Goal: Information Seeking & Learning: Learn about a topic

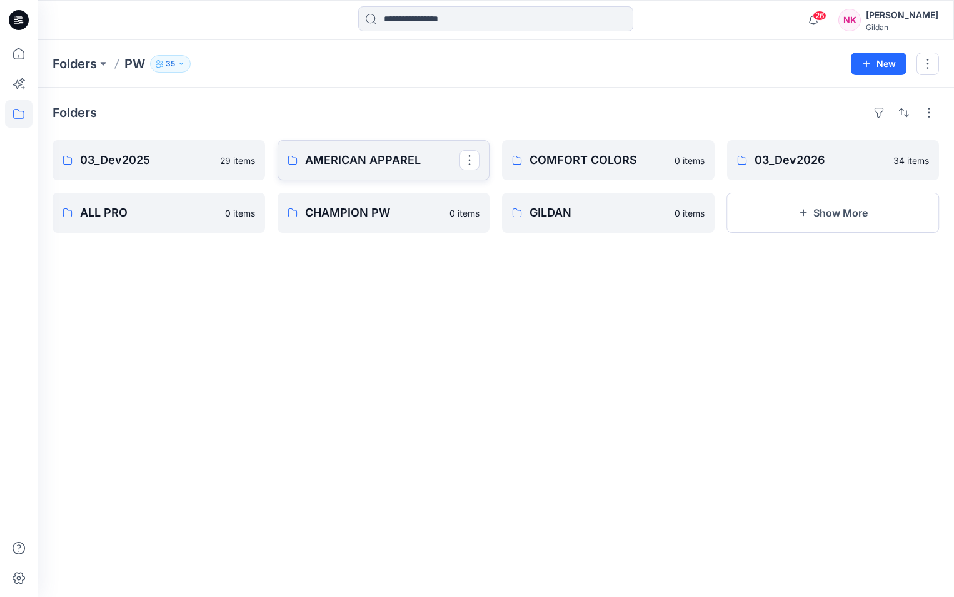
click at [340, 157] on p "AMERICAN APPAREL" at bounding box center [382, 160] width 155 height 18
click at [799, 161] on p "03_Dev2026" at bounding box center [832, 160] width 155 height 18
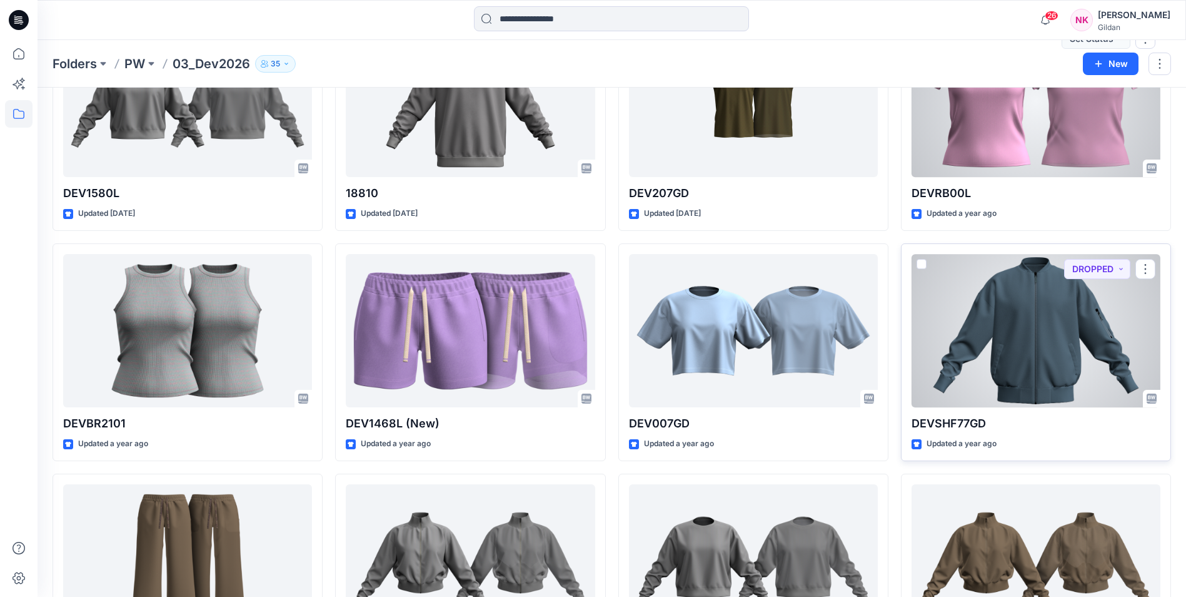
scroll to position [94, 0]
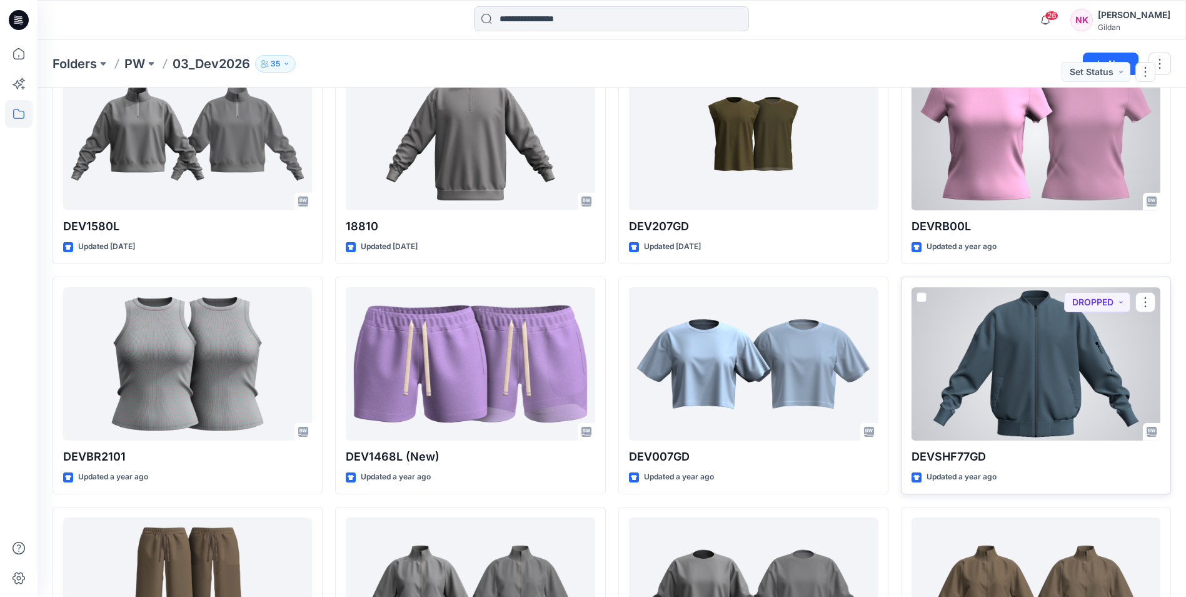
click at [954, 377] on div at bounding box center [1036, 363] width 249 height 153
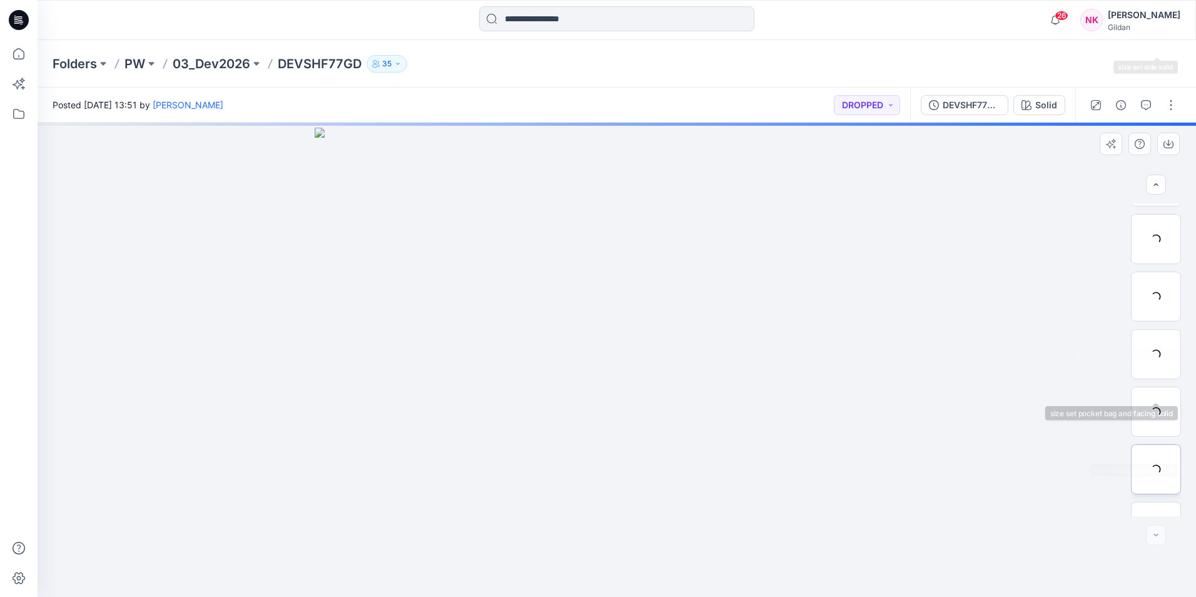
scroll to position [370, 0]
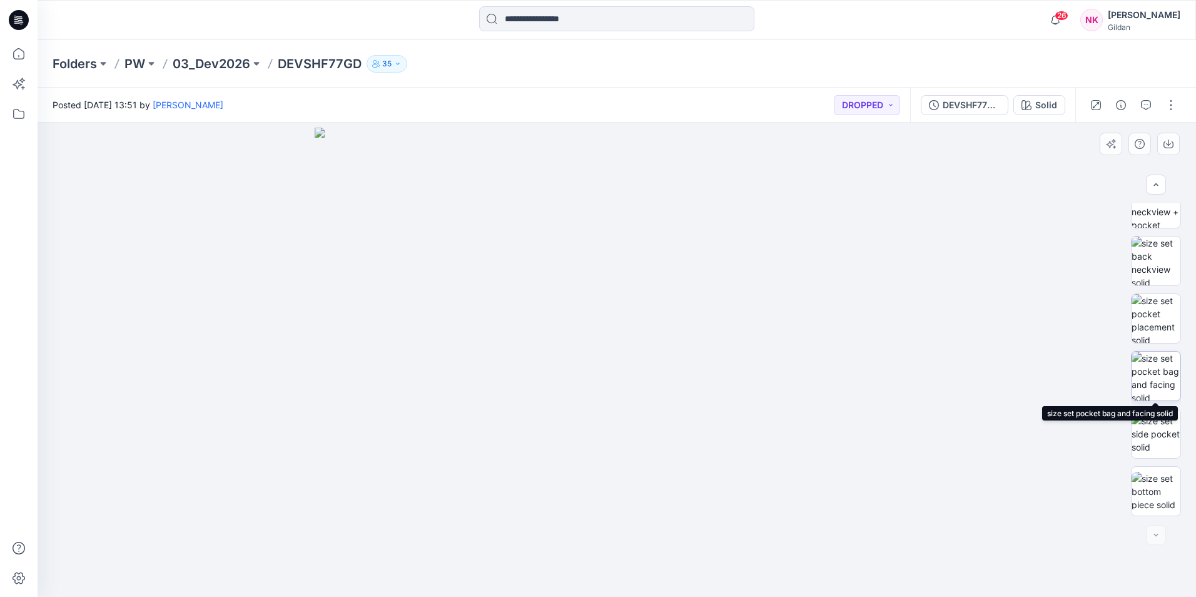
click at [954, 376] on img at bounding box center [1155, 375] width 49 height 49
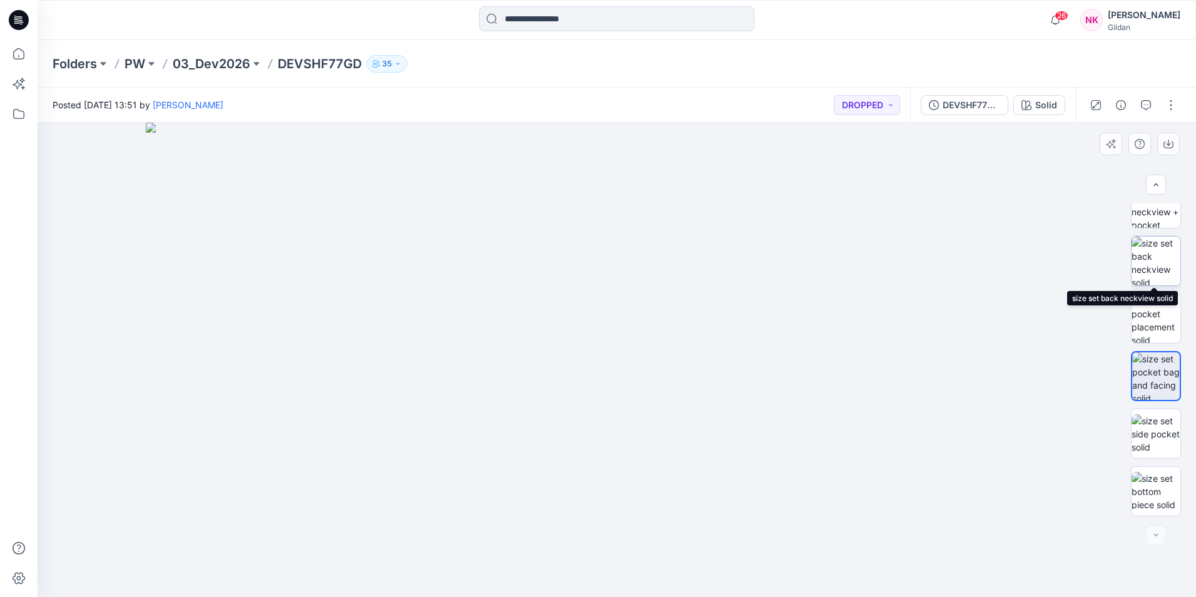
click at [954, 263] on img at bounding box center [1155, 260] width 49 height 49
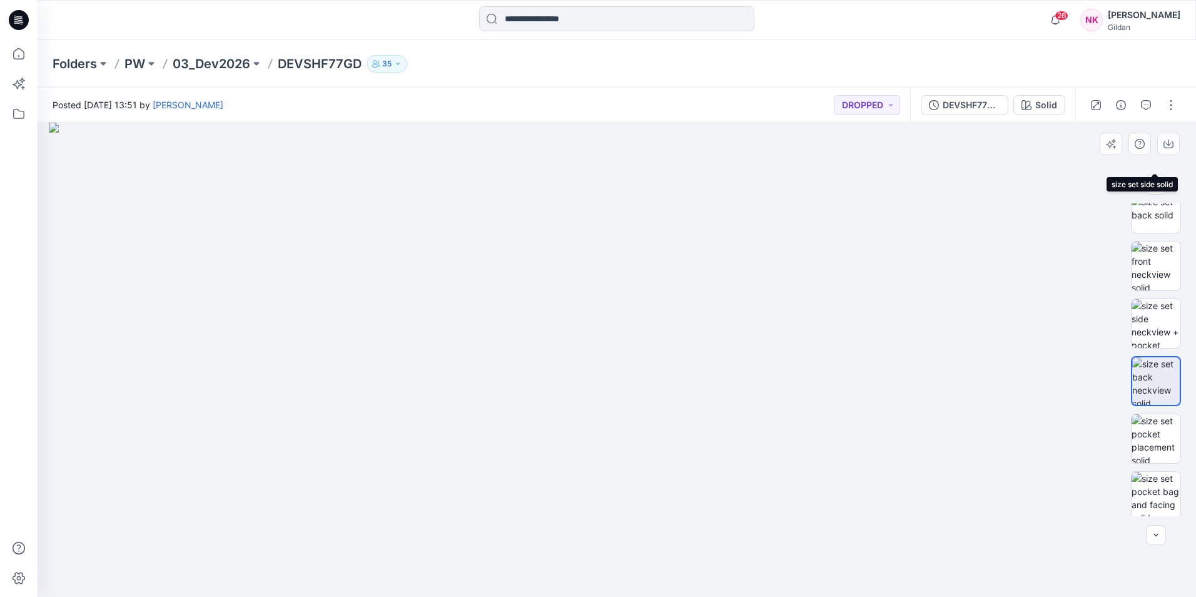
scroll to position [313, 0]
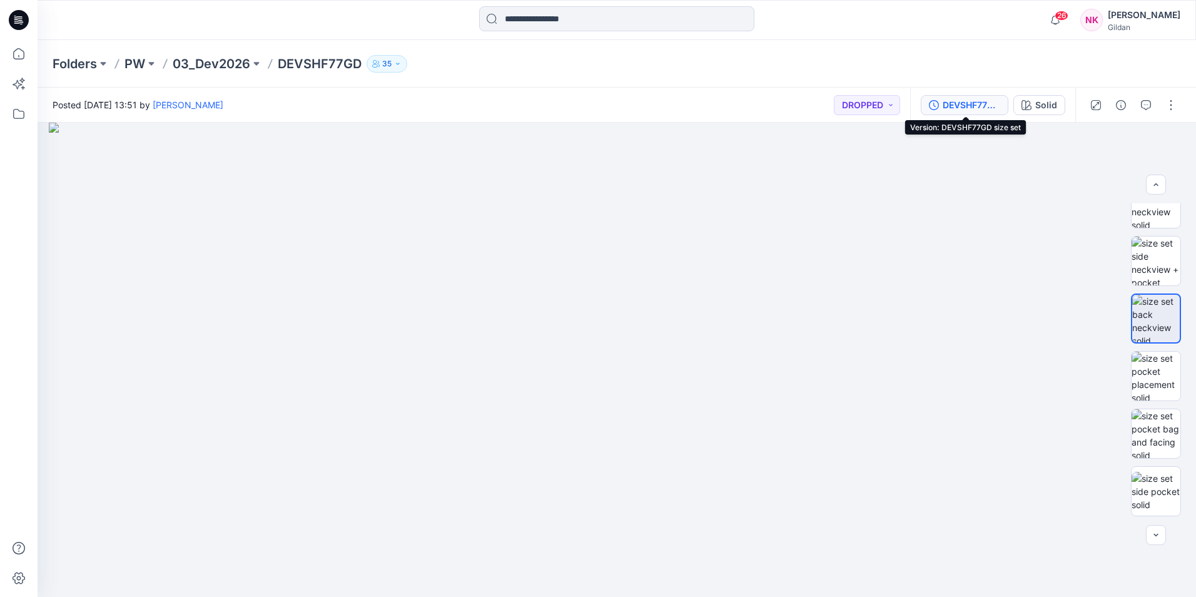
click at [954, 103] on div "DEVSHF77GD size set" at bounding box center [971, 105] width 58 height 14
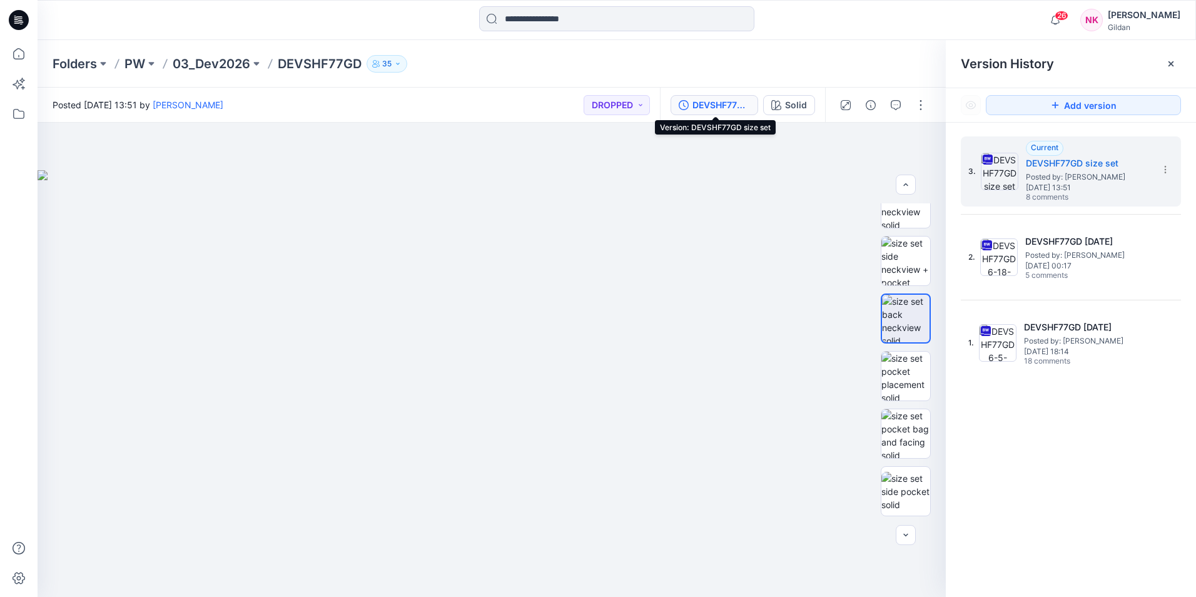
click at [696, 104] on div "DEVSHF77GD size set" at bounding box center [721, 105] width 58 height 14
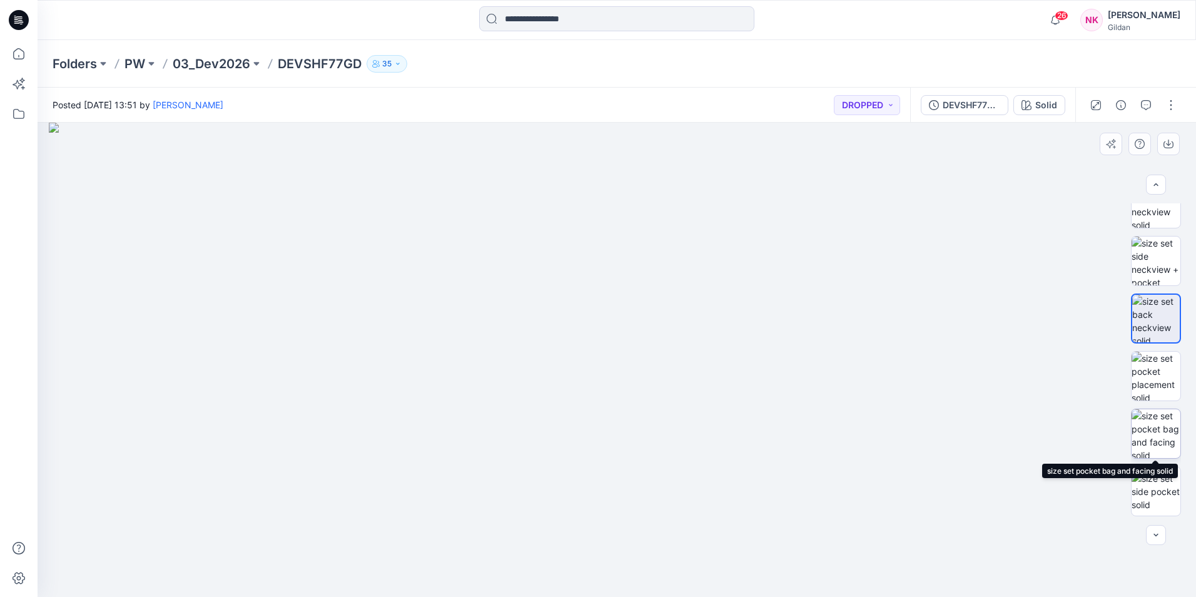
click at [954, 438] on img at bounding box center [1155, 433] width 49 height 49
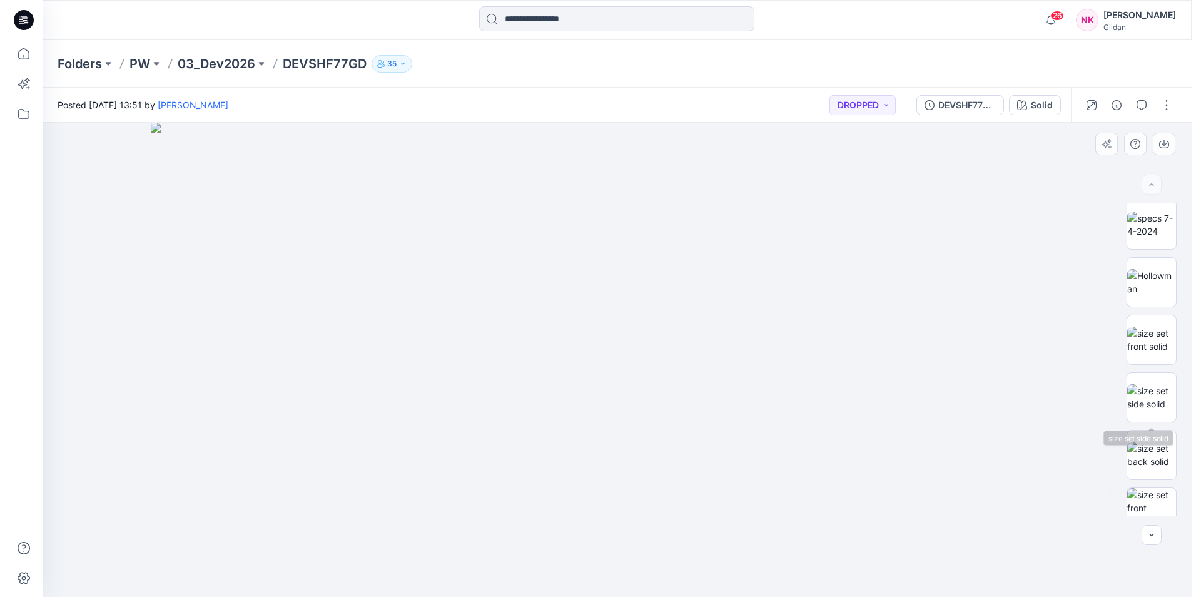
scroll to position [0, 0]
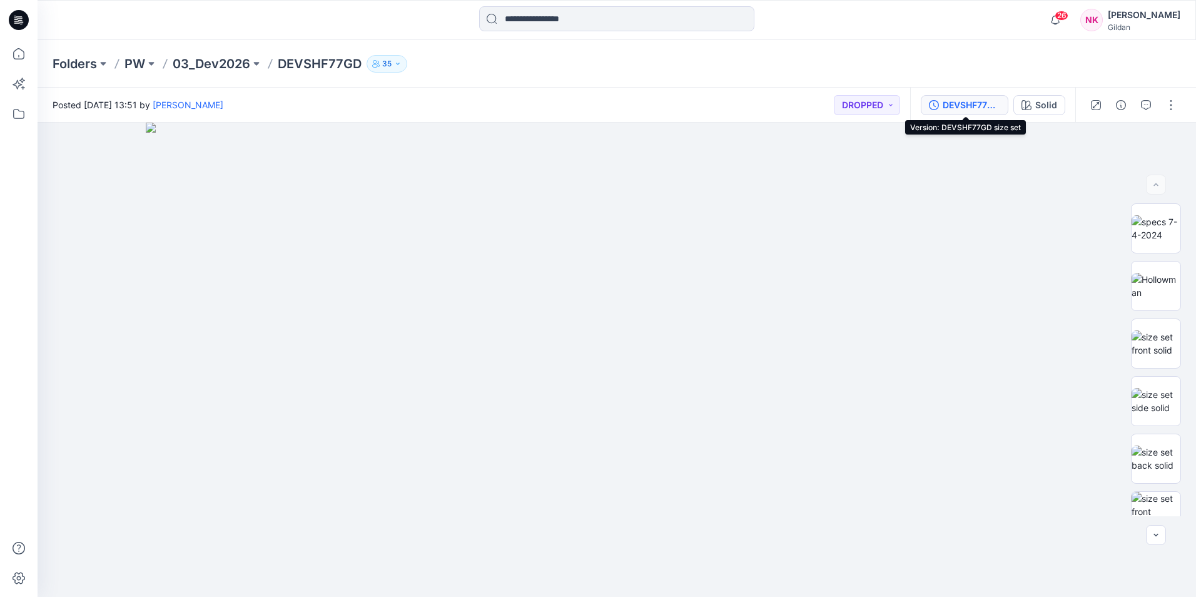
click at [954, 106] on div "DEVSHF77GD size set" at bounding box center [971, 105] width 58 height 14
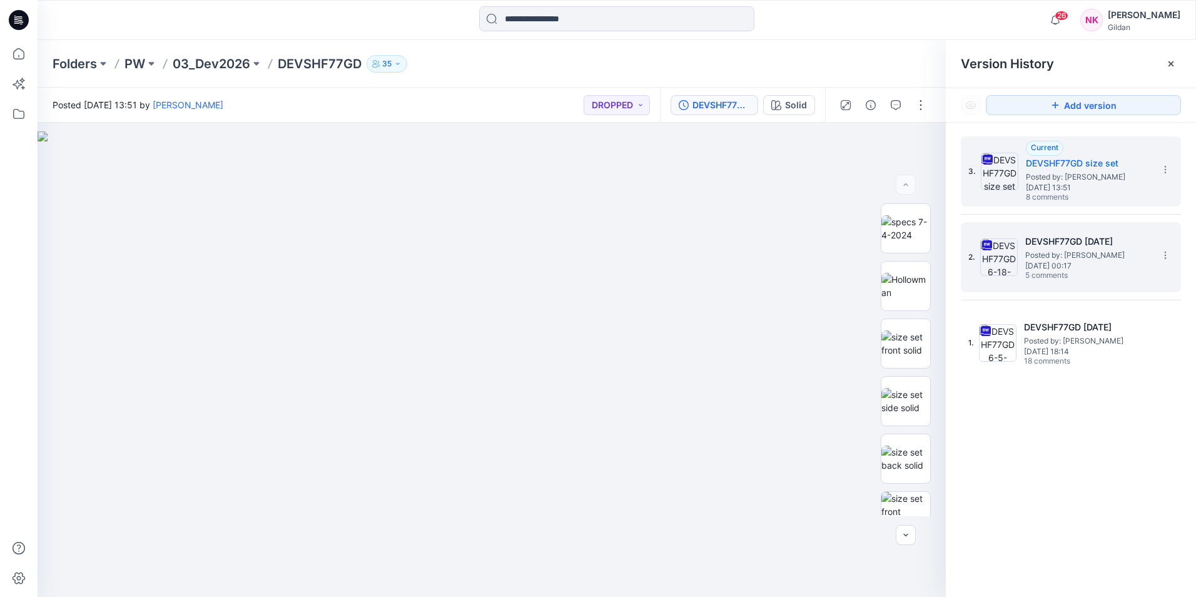
click at [954, 244] on h5 "DEVSHF77GD [DATE]" at bounding box center [1087, 241] width 125 height 15
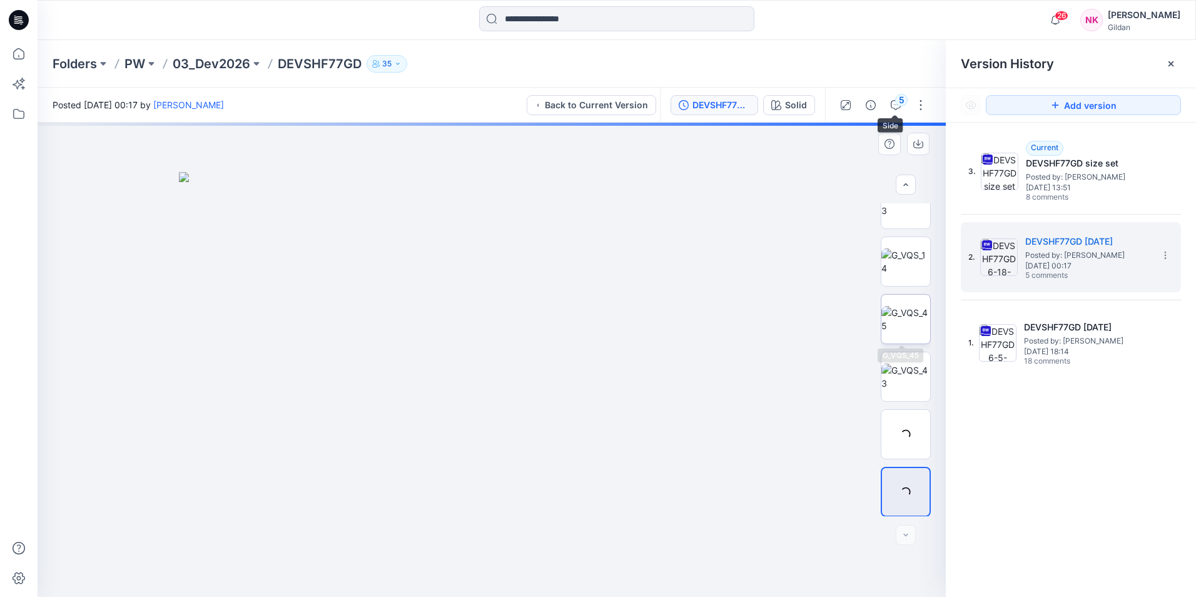
scroll to position [600, 0]
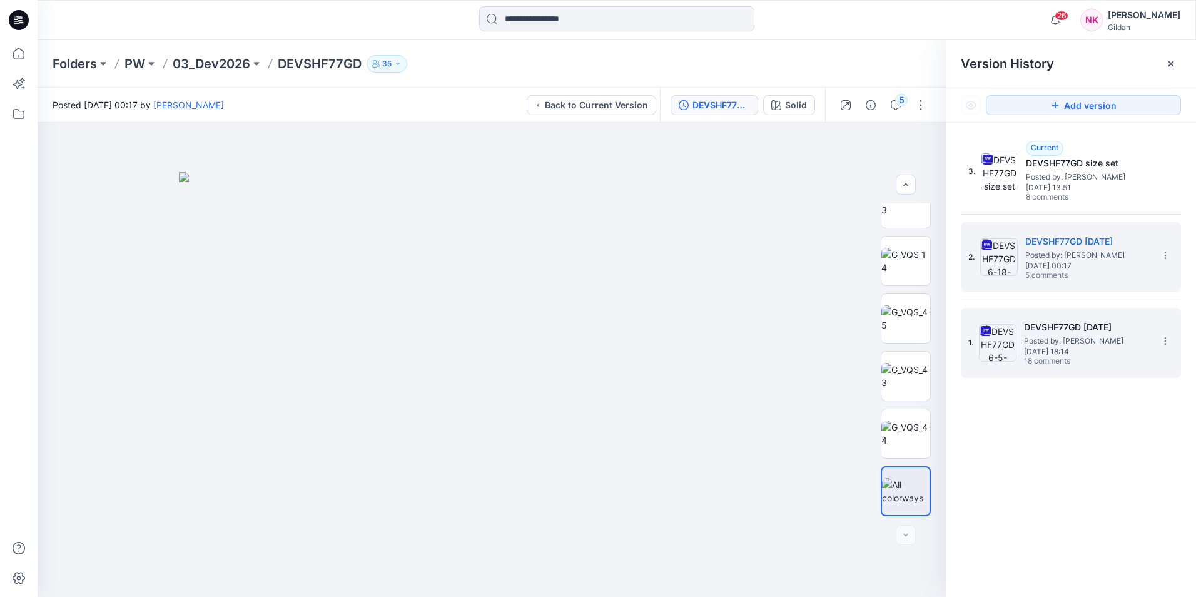
click at [954, 350] on span "[DATE] 18:14" at bounding box center [1086, 351] width 125 height 9
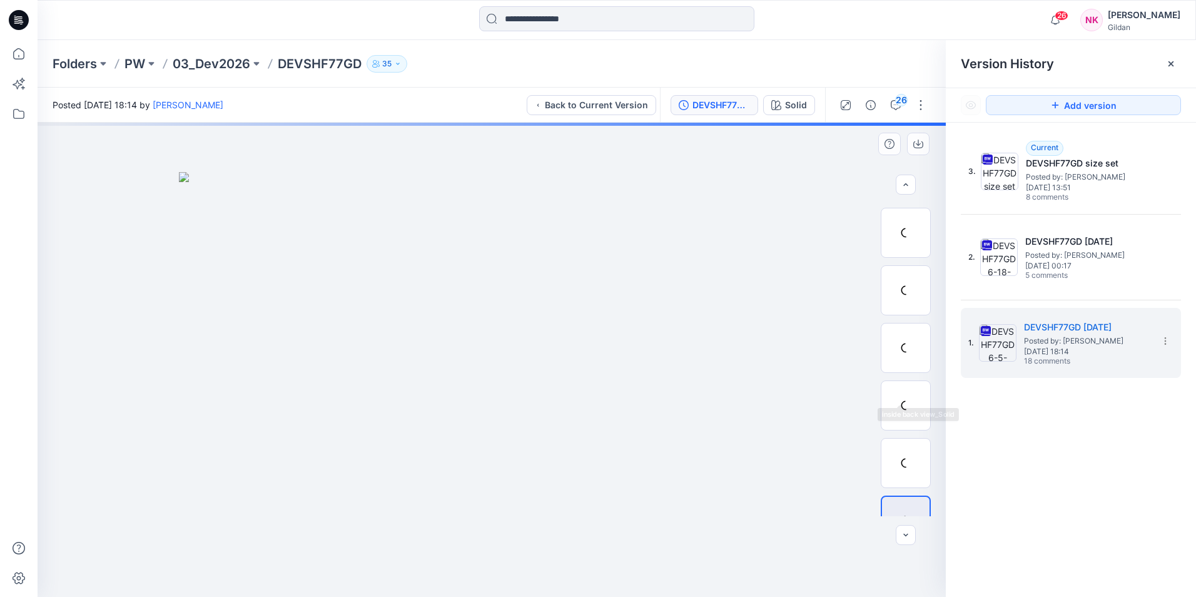
scroll to position [888, 0]
click at [954, 453] on div "3. Current DEVSHF77GD size set Posted by: [PERSON_NAME] [DATE] 13:51 8 comments…" at bounding box center [1070, 369] width 250 height 492
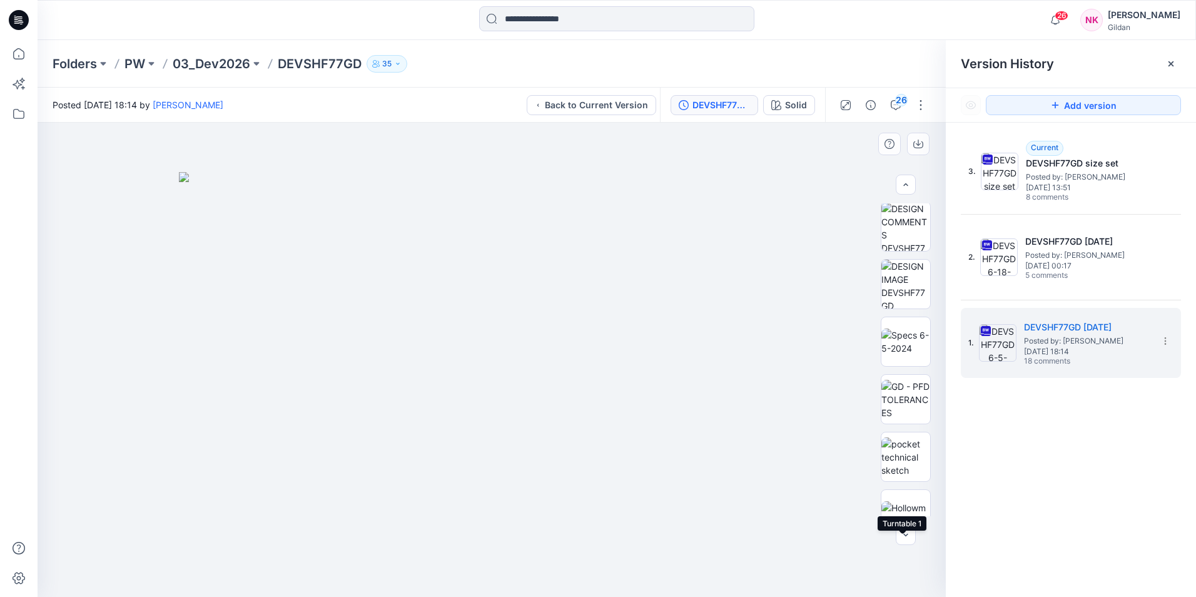
scroll to position [0, 0]
click at [906, 286] on img at bounding box center [905, 285] width 49 height 49
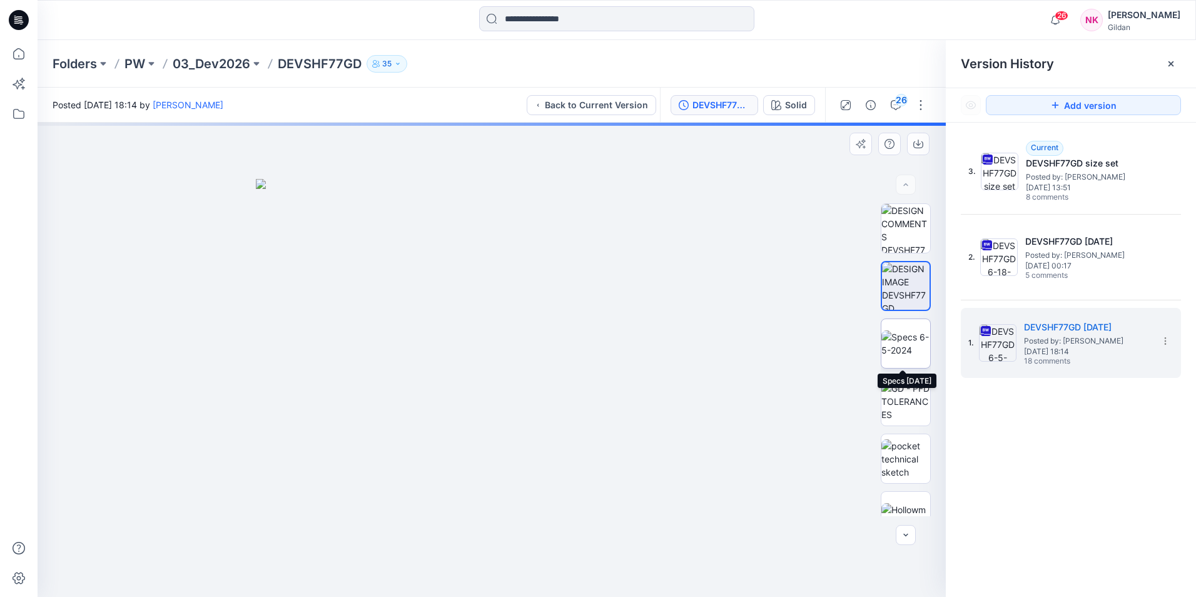
click at [912, 345] on img at bounding box center [905, 343] width 49 height 26
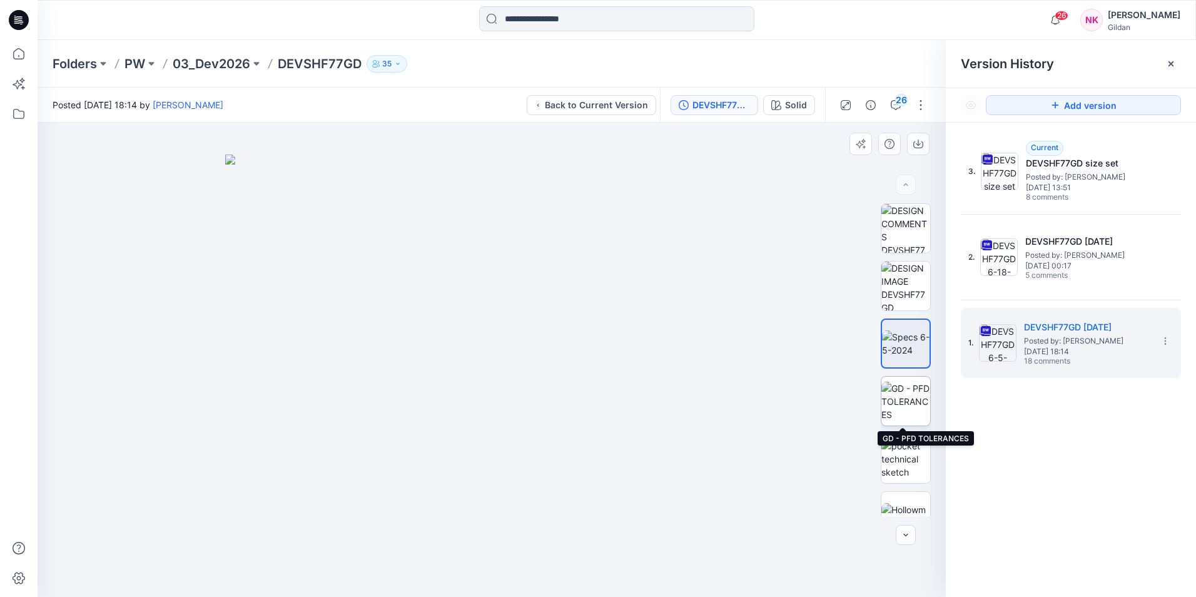
click at [907, 407] on img at bounding box center [905, 400] width 49 height 39
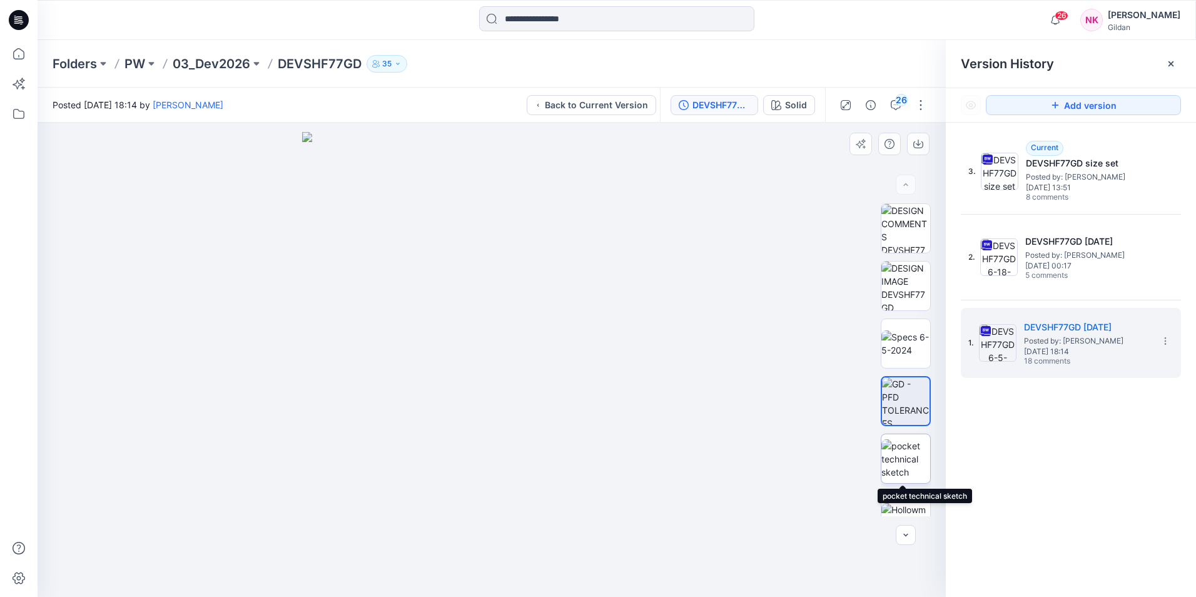
click at [907, 466] on img at bounding box center [905, 458] width 49 height 39
click at [954, 461] on div "3. Current DEVSHF77GD size set Posted by: [PERSON_NAME] [DATE] 13:51 8 comments…" at bounding box center [1070, 369] width 250 height 492
click at [609, 25] on input at bounding box center [616, 18] width 275 height 25
click at [212, 63] on p "03_Dev2026" at bounding box center [212, 64] width 78 height 18
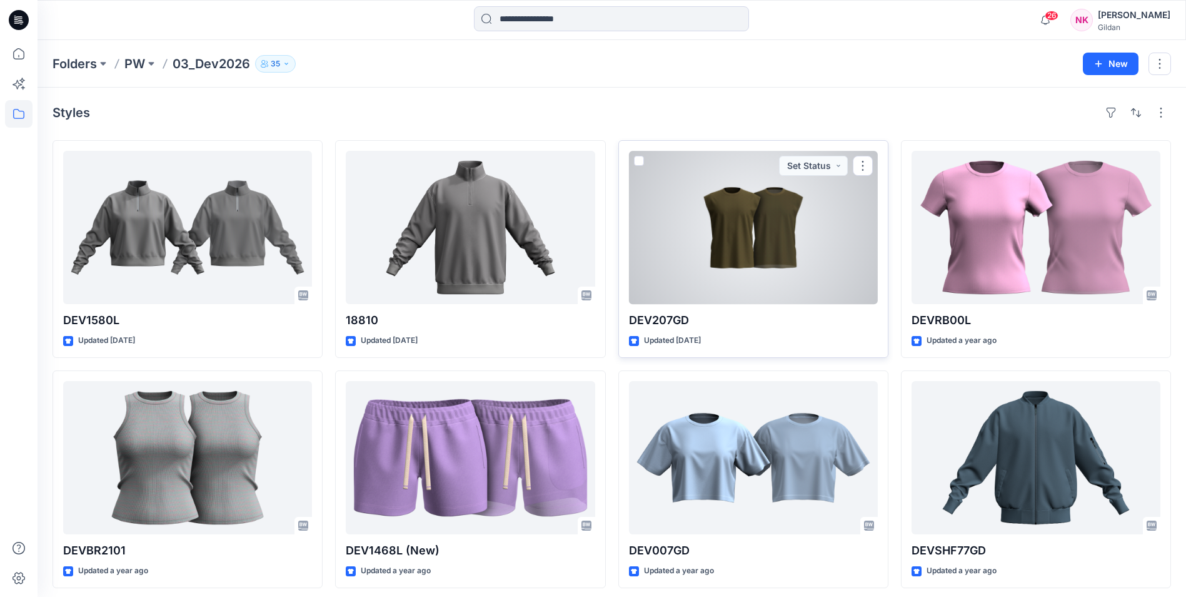
click at [768, 241] on div at bounding box center [753, 227] width 249 height 153
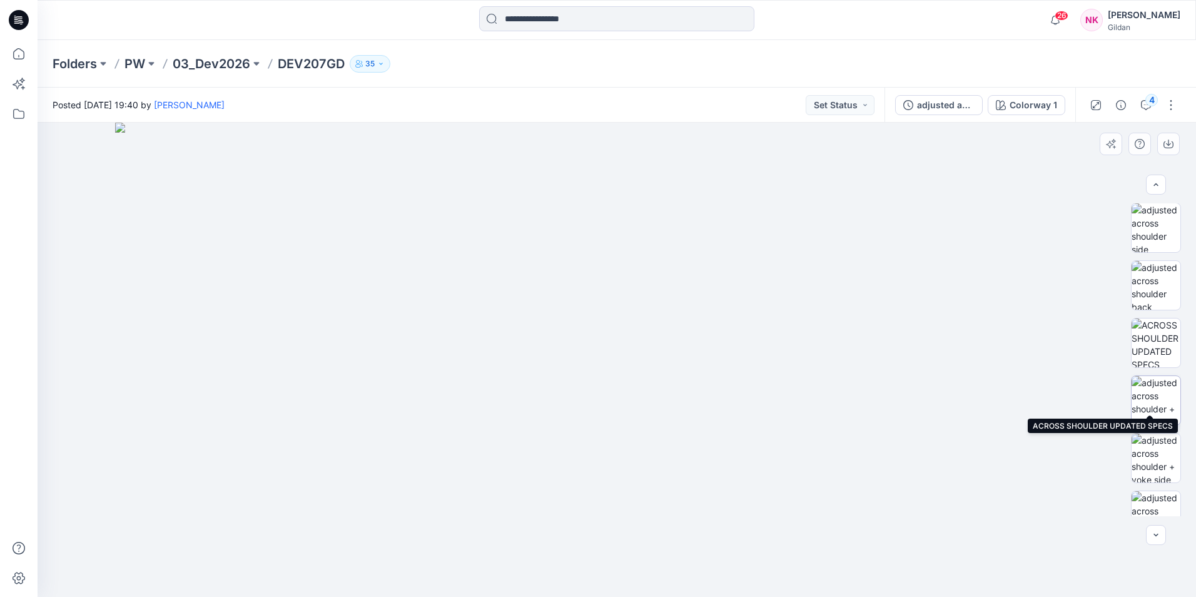
scroll to position [140, 0]
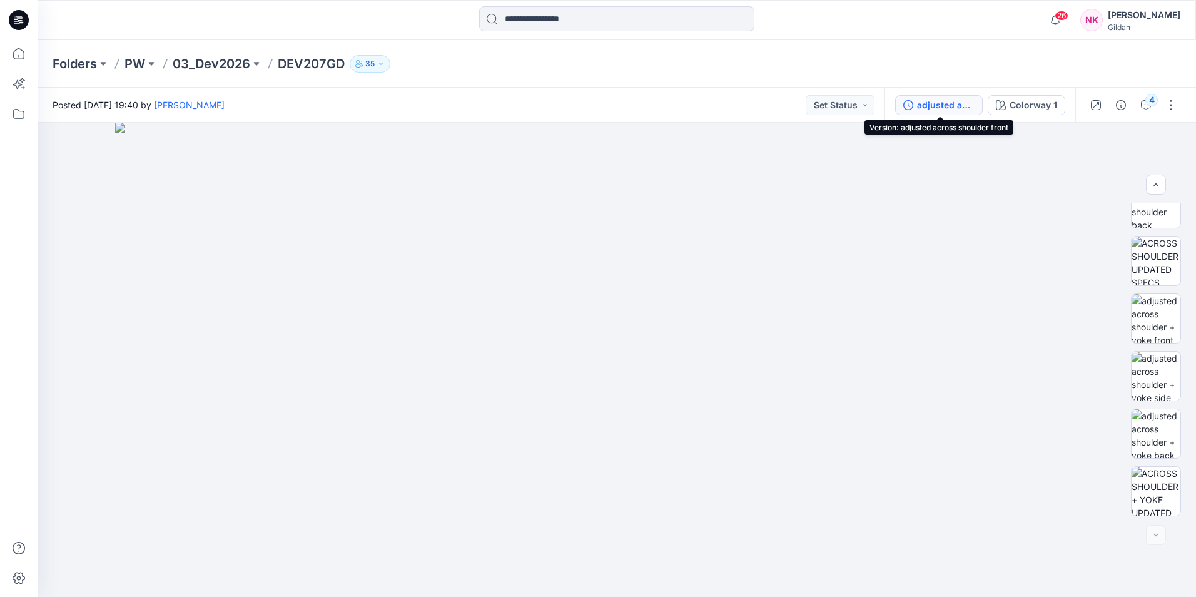
click at [929, 104] on div "adjusted across shoulder front" at bounding box center [946, 105] width 58 height 14
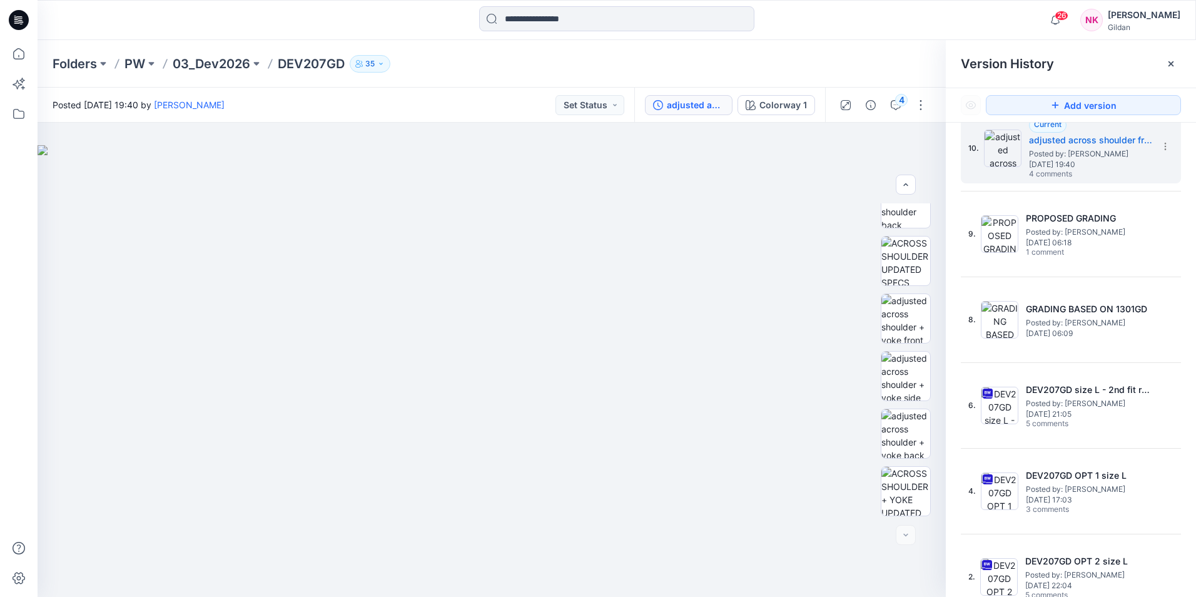
scroll to position [34, 0]
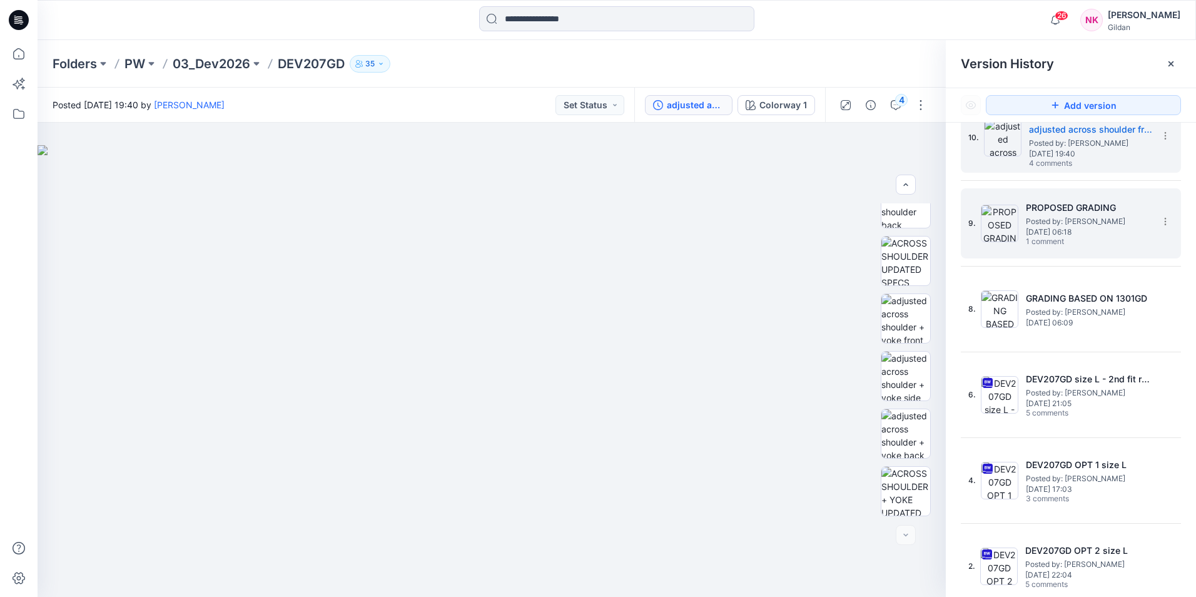
click at [954, 221] on span "Posted by: [PERSON_NAME]" at bounding box center [1088, 221] width 125 height 13
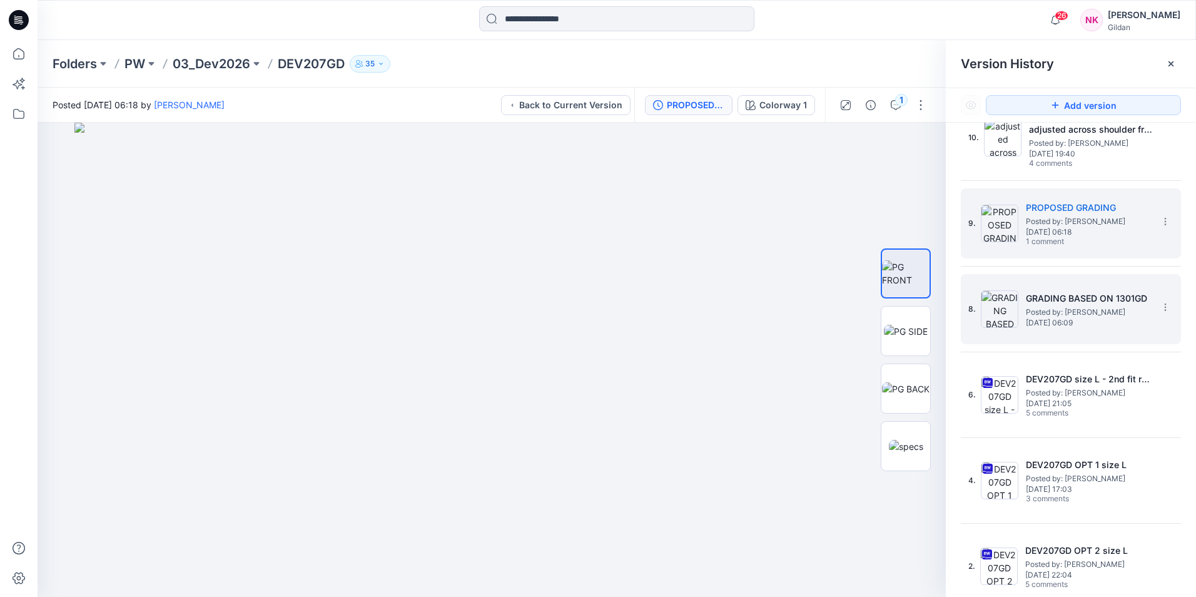
click at [954, 302] on h5 "GRADING BASED ON 1301GD" at bounding box center [1088, 298] width 125 height 15
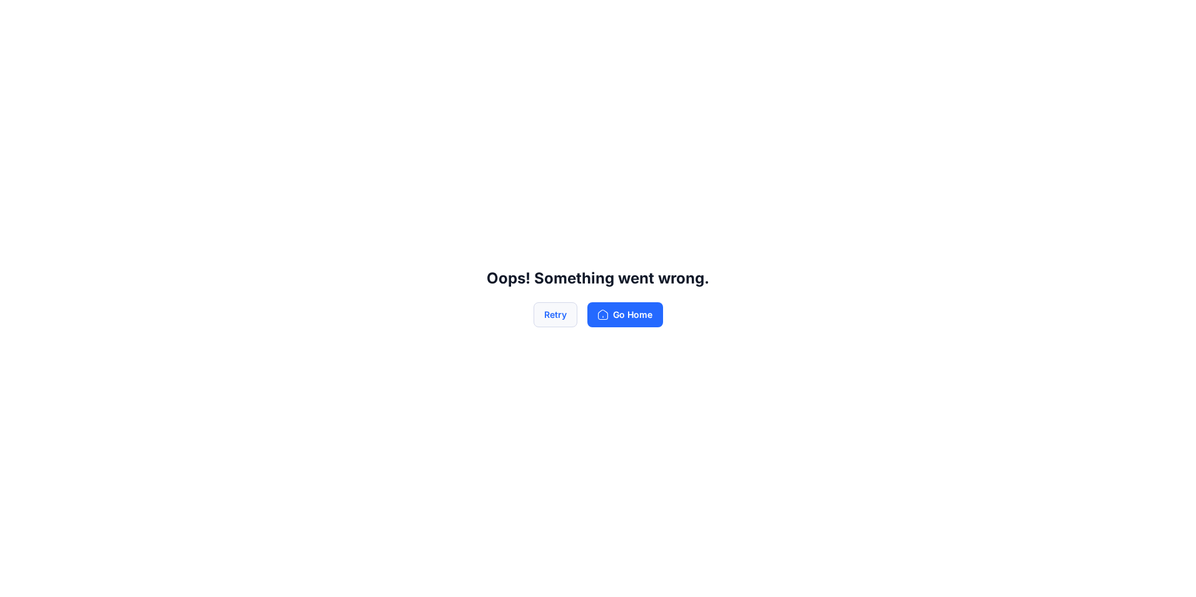
click at [559, 317] on button "Retry" at bounding box center [555, 314] width 44 height 25
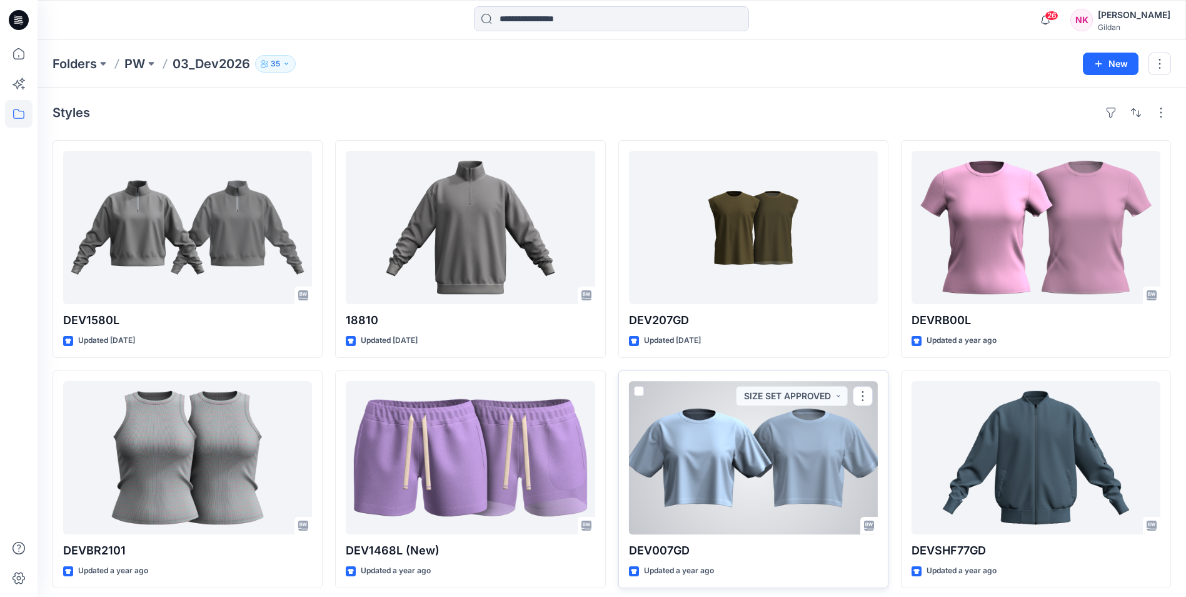
click at [835, 461] on div at bounding box center [753, 457] width 249 height 153
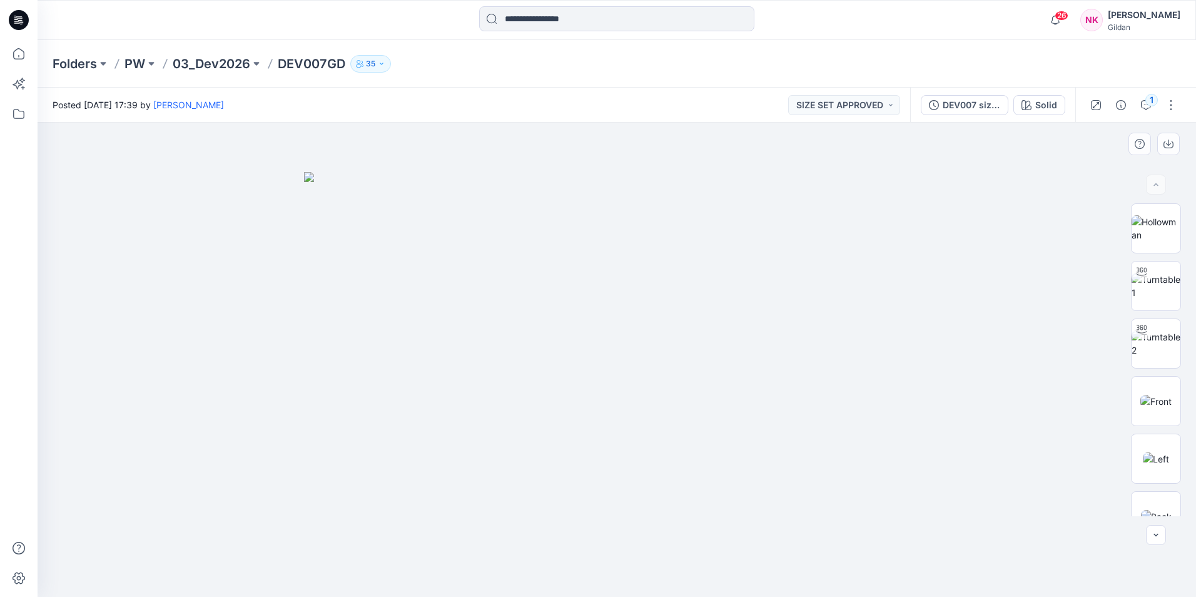
click at [954, 228] on div at bounding box center [617, 360] width 1158 height 474
click at [954, 106] on div "DEV007 size set" at bounding box center [971, 105] width 58 height 14
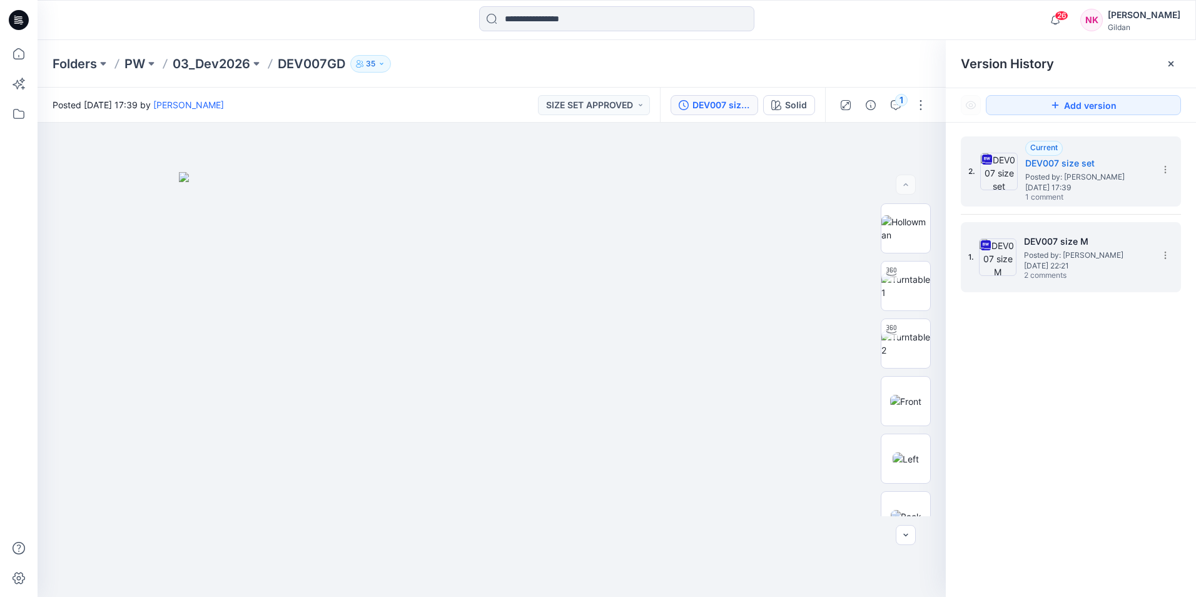
click at [954, 261] on span "[DATE] 22:21" at bounding box center [1086, 265] width 125 height 9
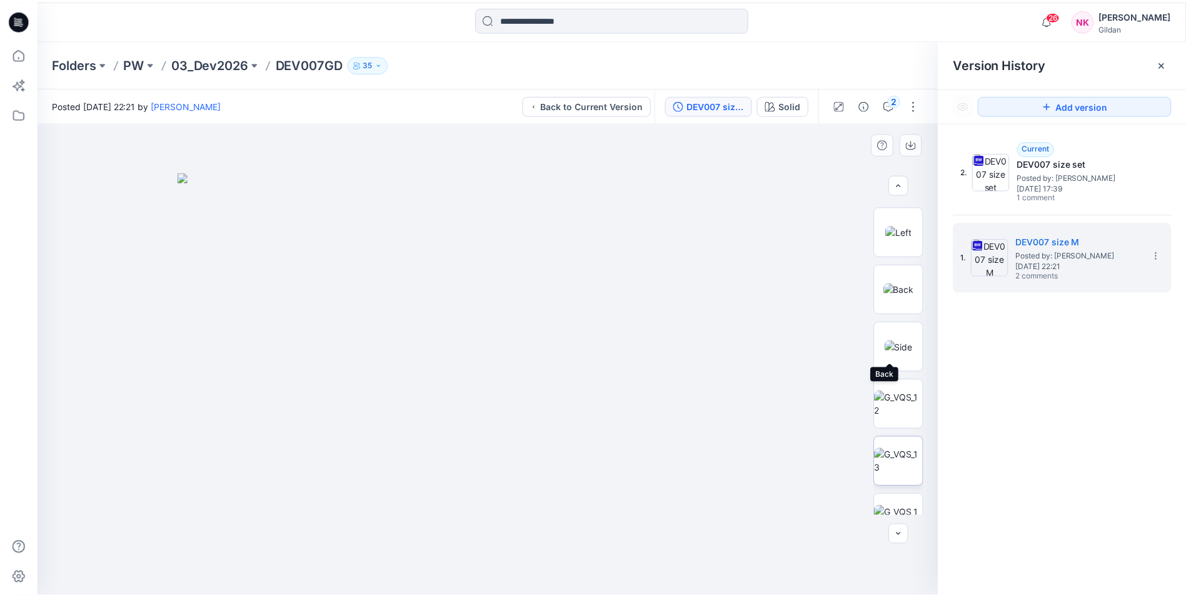
scroll to position [485, 0]
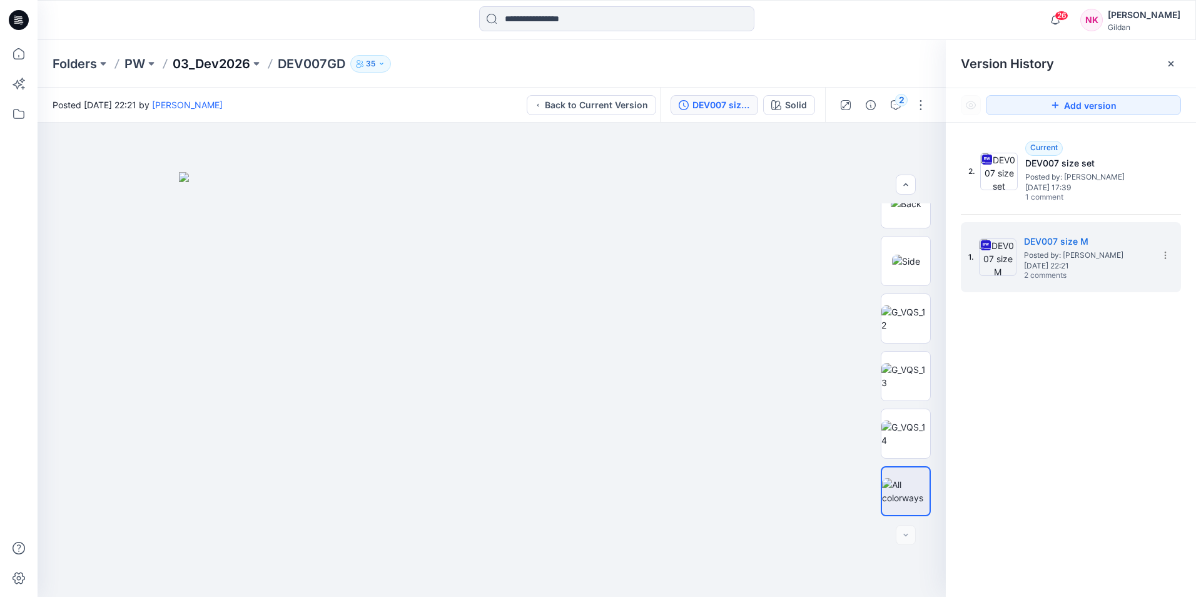
click at [211, 65] on p "03_Dev2026" at bounding box center [212, 64] width 78 height 18
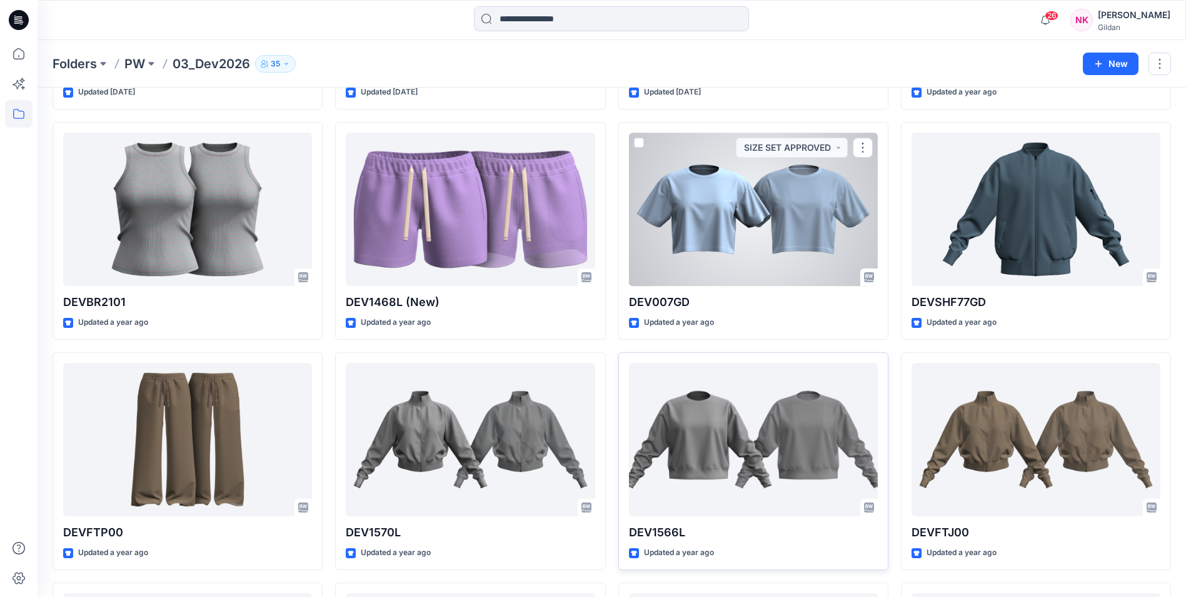
scroll to position [250, 0]
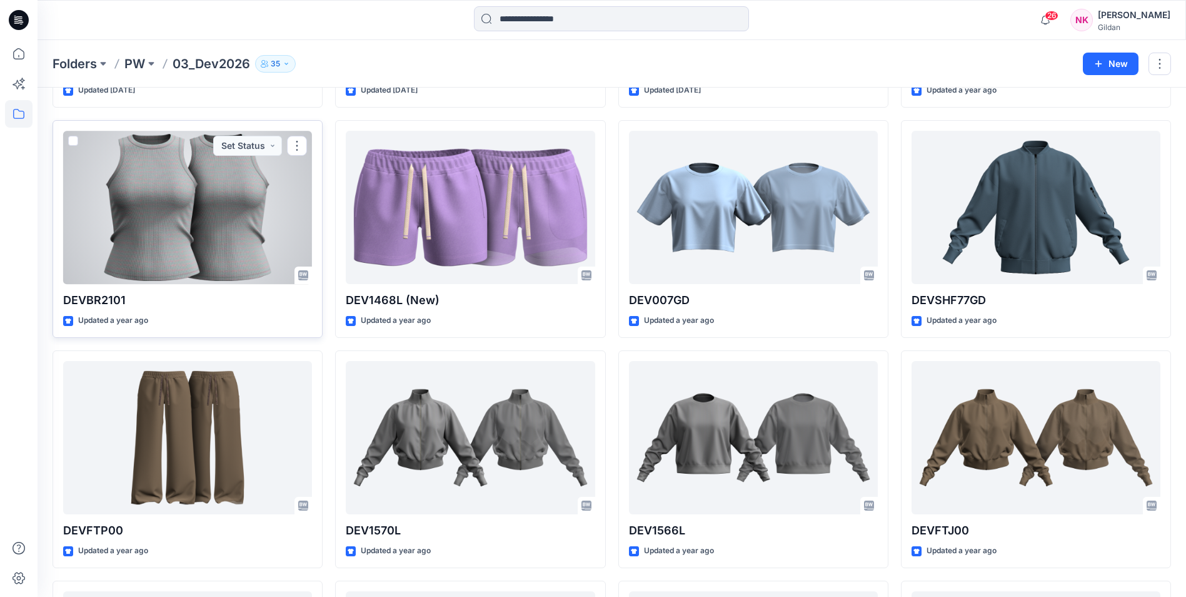
click at [214, 235] on div at bounding box center [187, 207] width 249 height 153
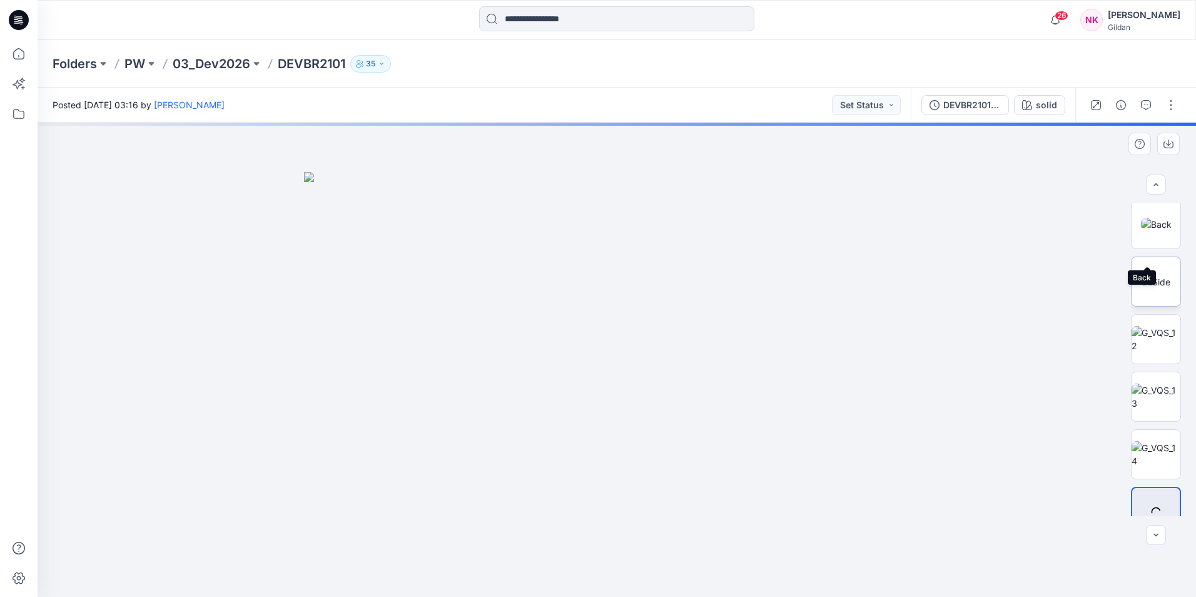
scroll to position [370, 0]
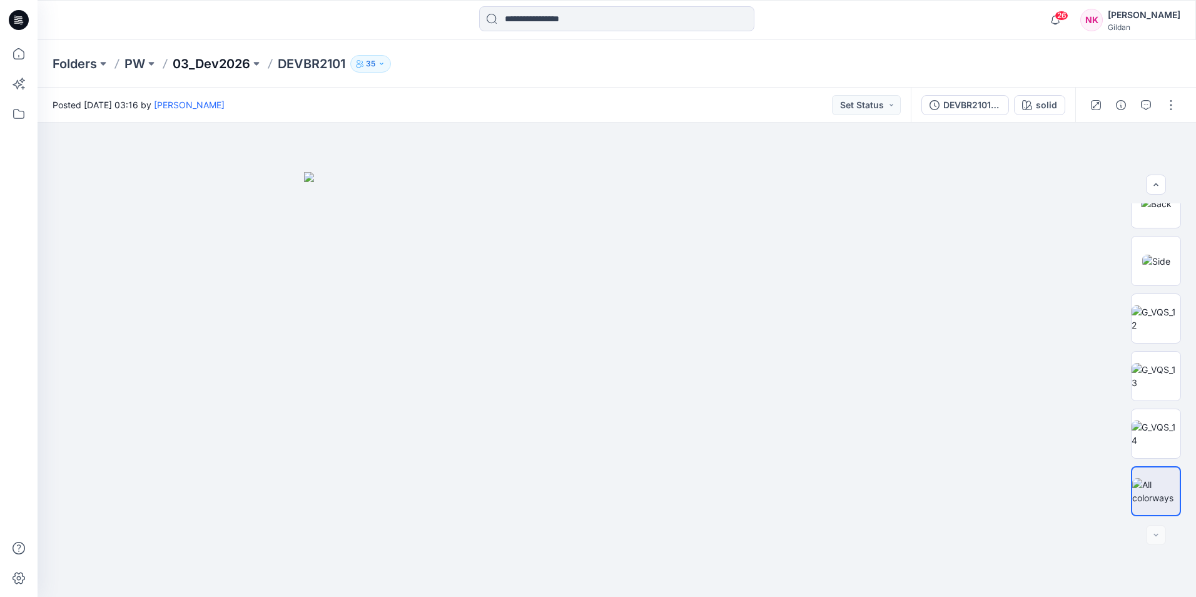
click at [233, 67] on p "03_Dev2026" at bounding box center [212, 64] width 78 height 18
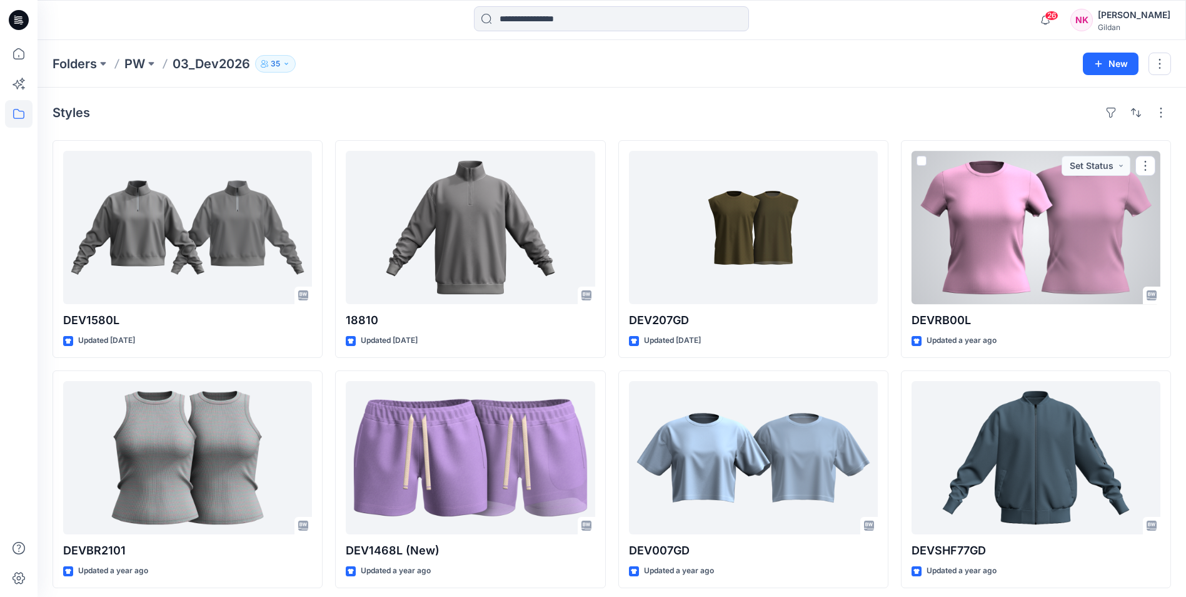
click at [954, 239] on div at bounding box center [1036, 227] width 249 height 153
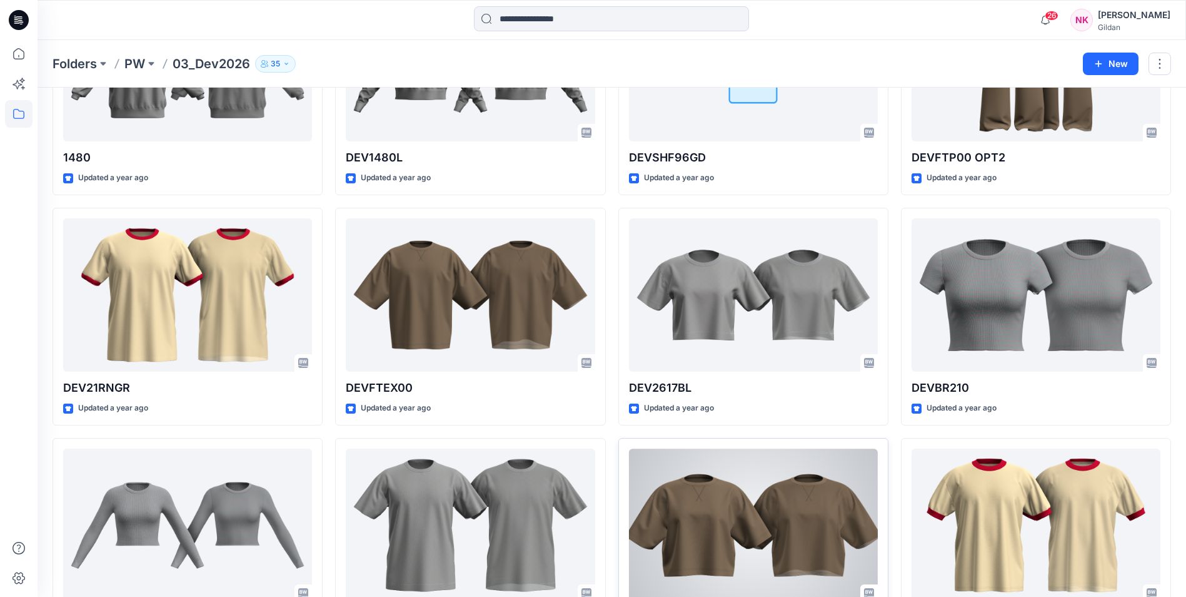
scroll to position [1617, 0]
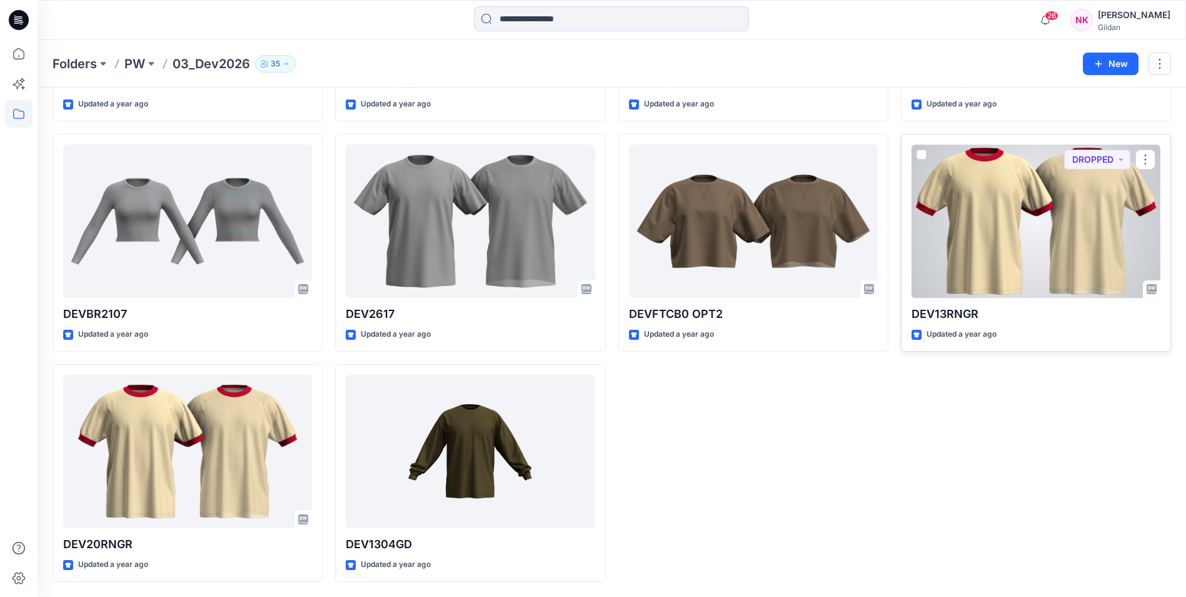
click at [954, 243] on div at bounding box center [1036, 220] width 249 height 153
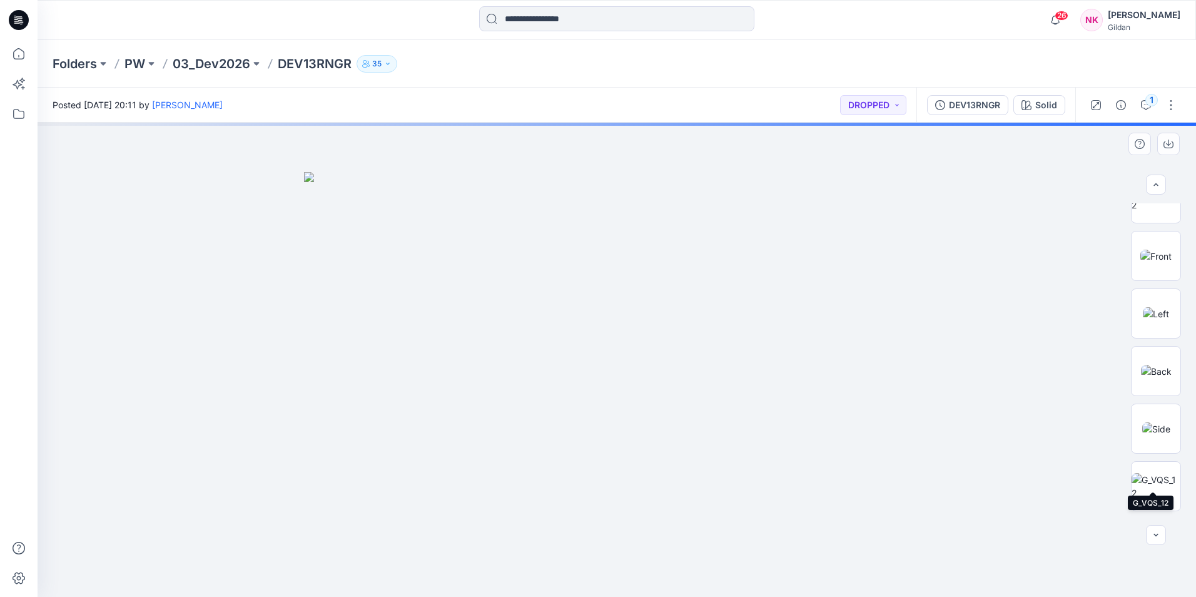
scroll to position [658, 0]
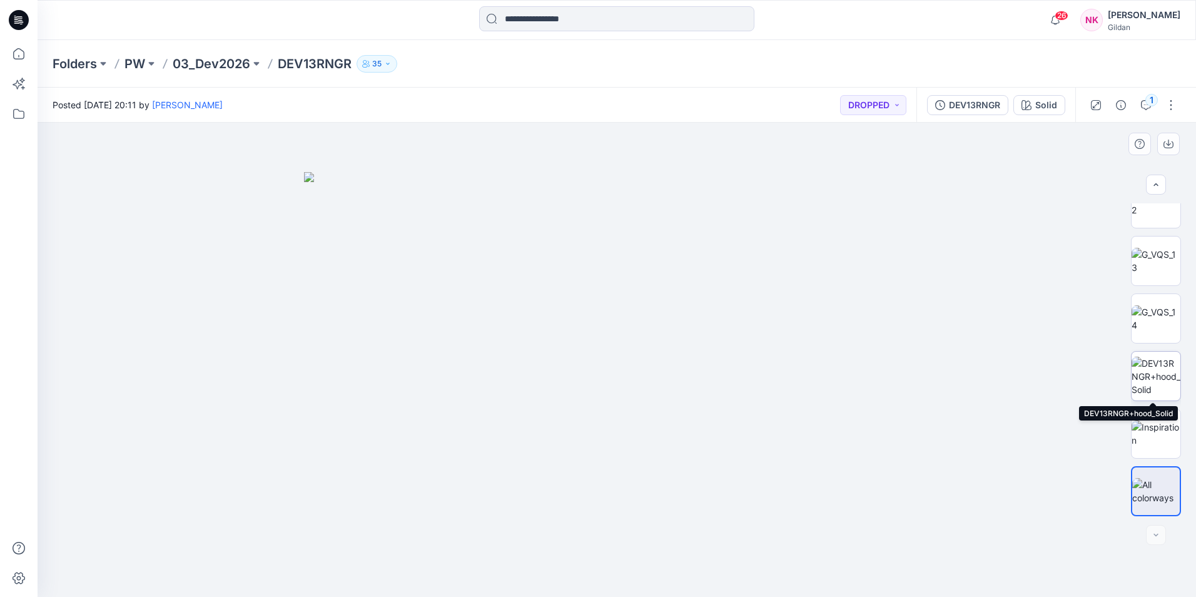
click at [954, 374] on img at bounding box center [1155, 375] width 49 height 39
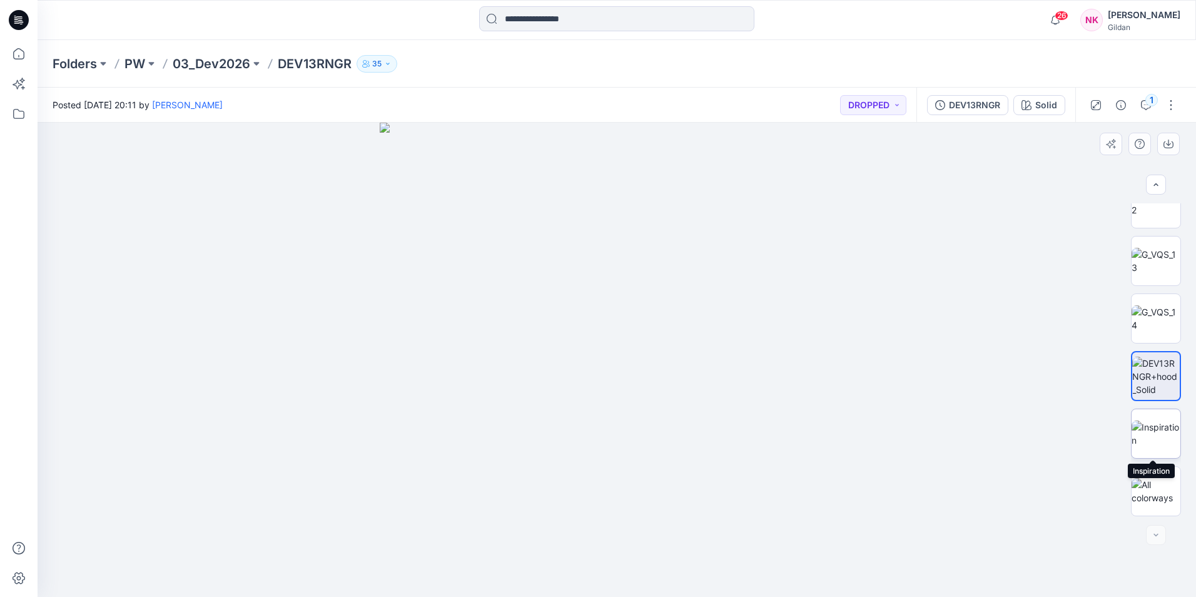
click at [954, 440] on img at bounding box center [1155, 433] width 49 height 26
click at [954, 370] on div at bounding box center [617, 360] width 1158 height 474
click at [942, 353] on div at bounding box center [617, 360] width 1158 height 474
click at [771, 340] on img at bounding box center [617, 391] width 452 height 411
drag, startPoint x: 352, startPoint y: 66, endPoint x: 281, endPoint y: 61, distance: 70.8
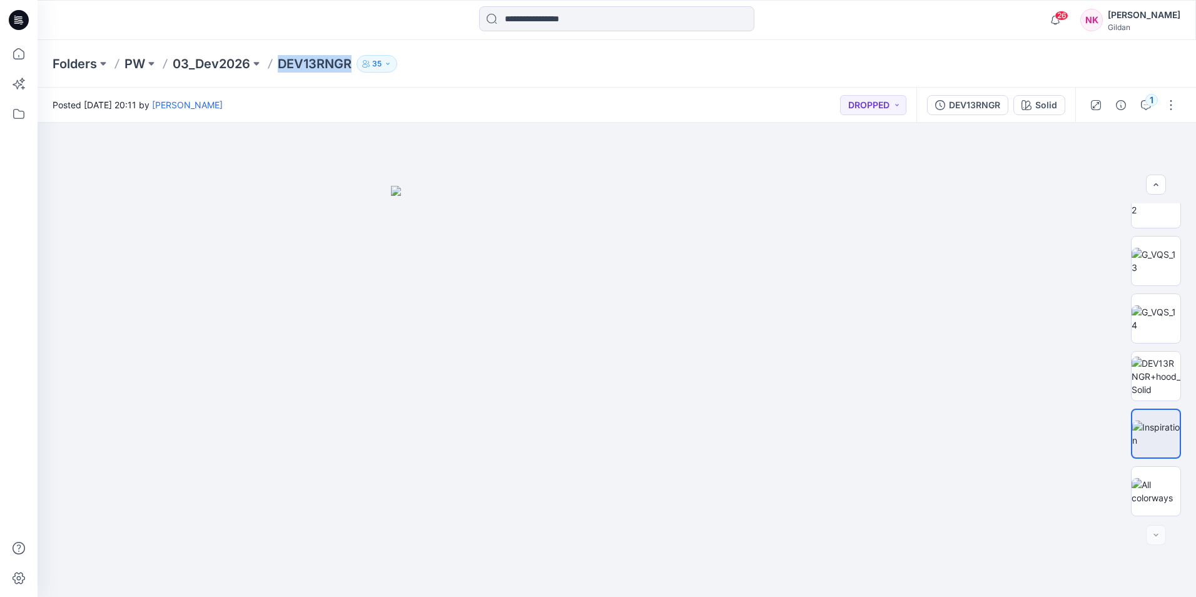
click at [281, 61] on p "DEV13RNGR" at bounding box center [315, 64] width 74 height 18
copy p "DEV13RNGR"
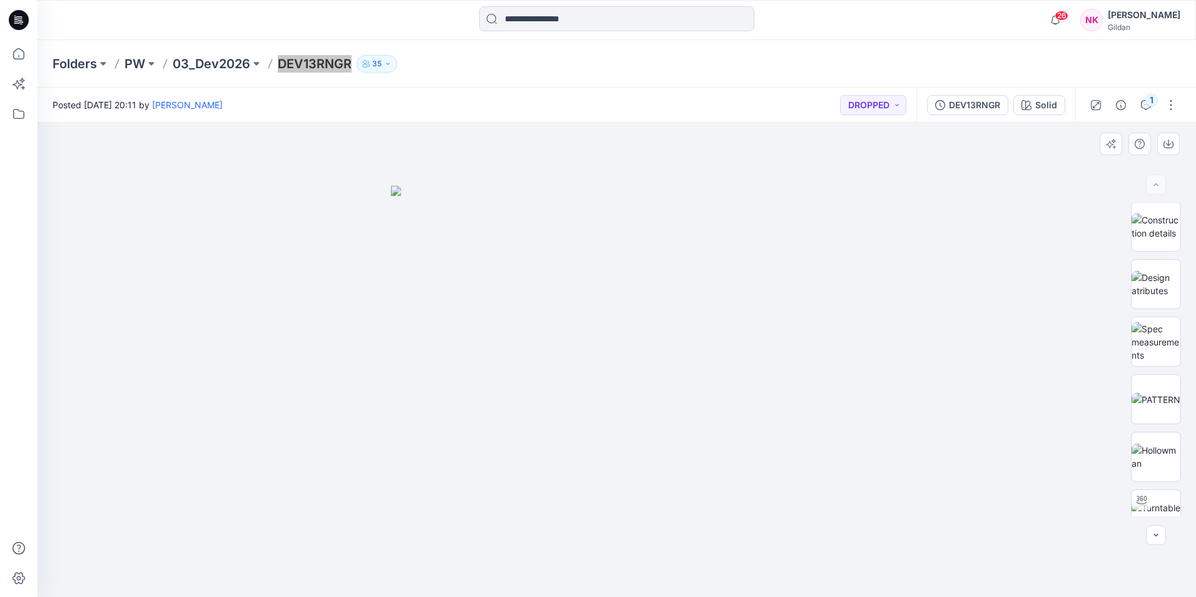
scroll to position [0, 0]
click at [954, 230] on img at bounding box center [1155, 228] width 49 height 26
click at [954, 339] on img at bounding box center [1155, 338] width 49 height 13
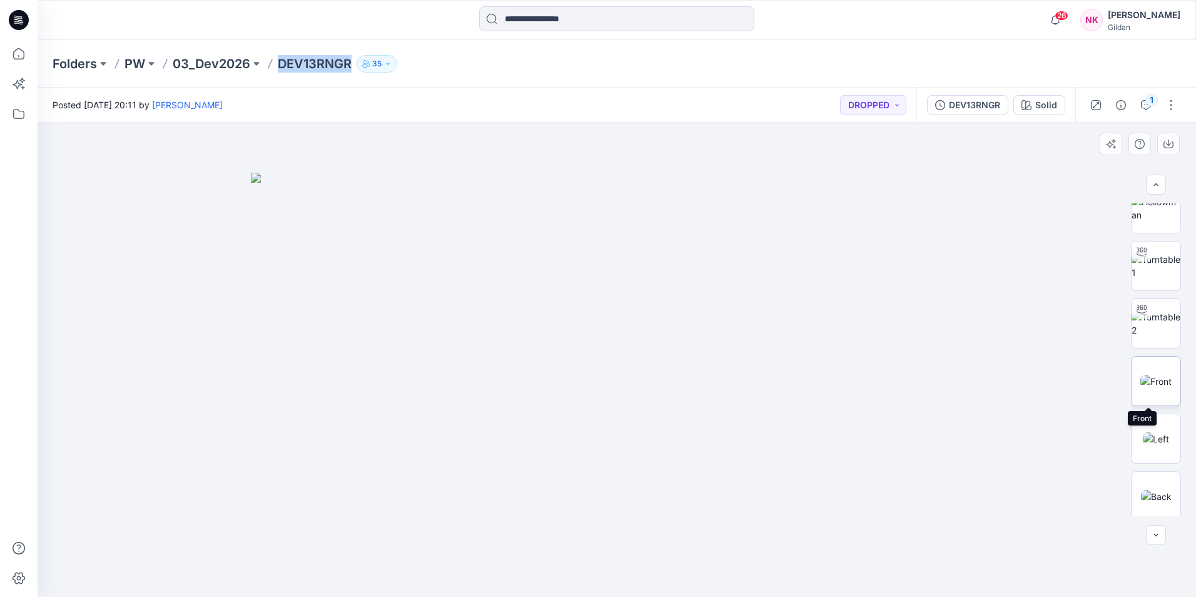
click at [954, 385] on img at bounding box center [1155, 381] width 31 height 13
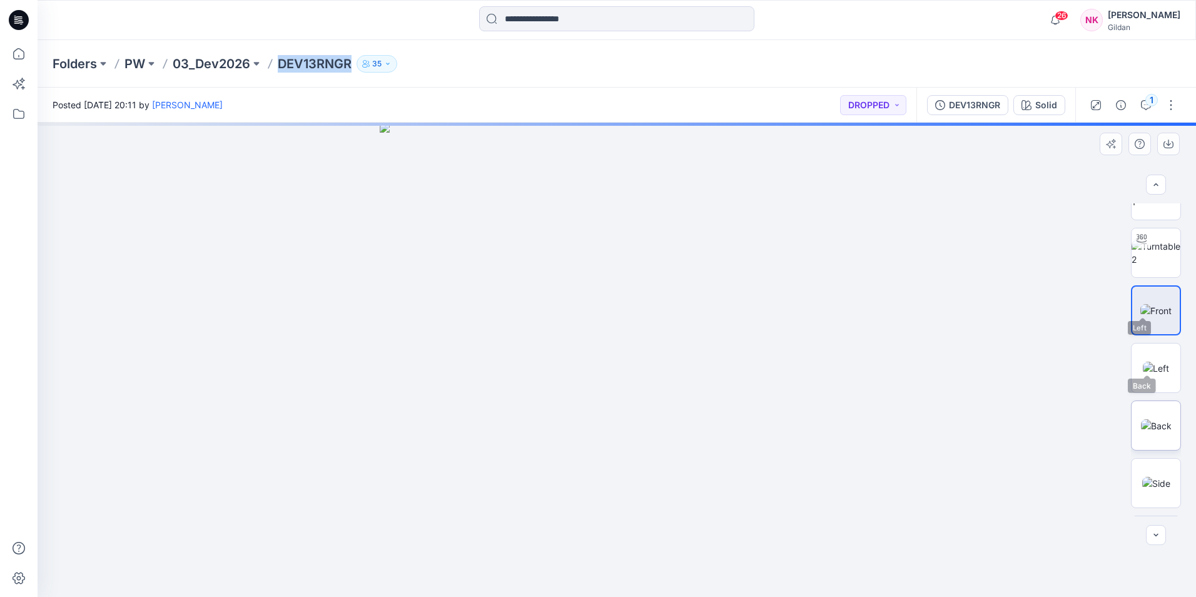
scroll to position [438, 0]
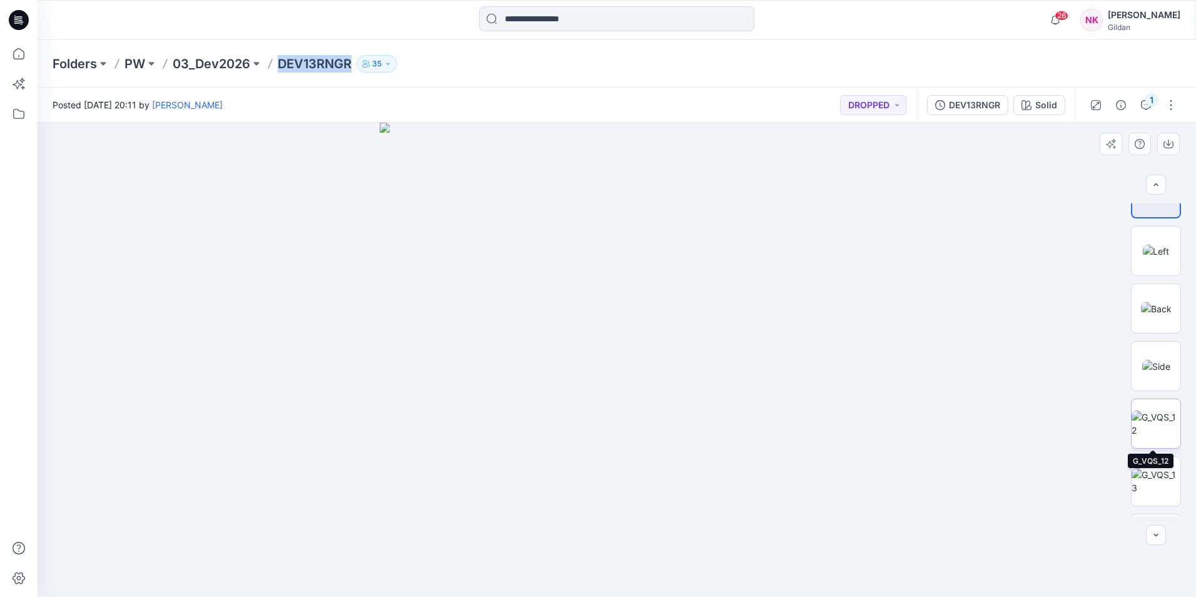
click at [954, 427] on img at bounding box center [1155, 423] width 49 height 26
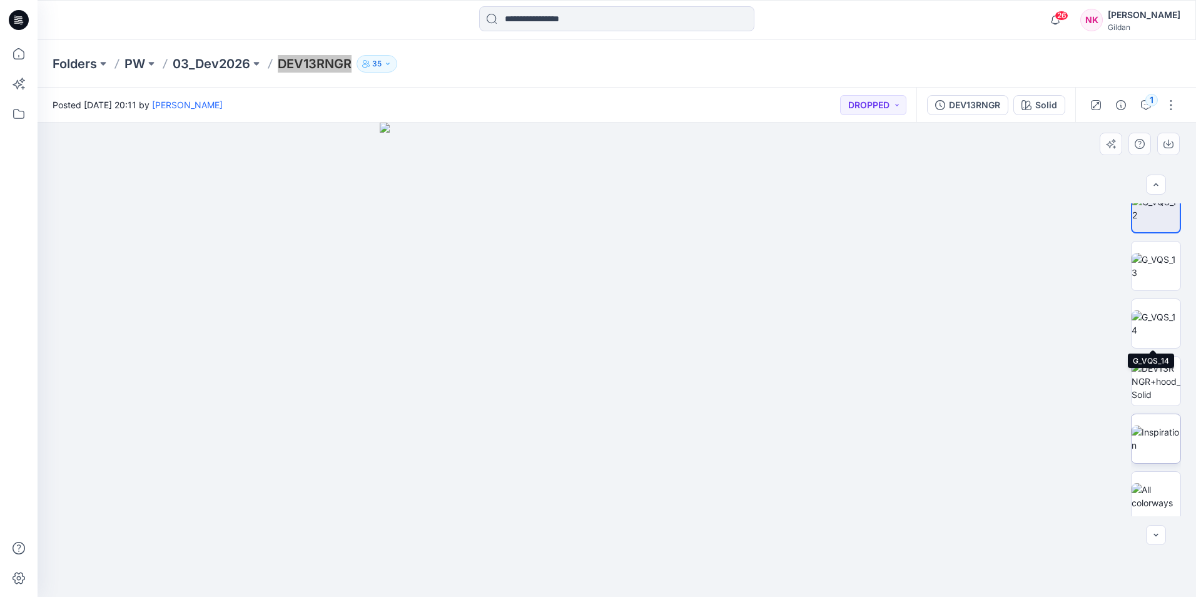
scroll to position [658, 0]
click at [954, 314] on img at bounding box center [1155, 318] width 49 height 26
